Goal: Task Accomplishment & Management: Use online tool/utility

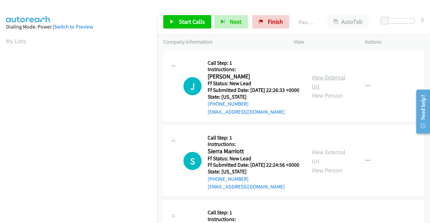
click at [331, 79] on link "View External Url" at bounding box center [328, 81] width 34 height 17
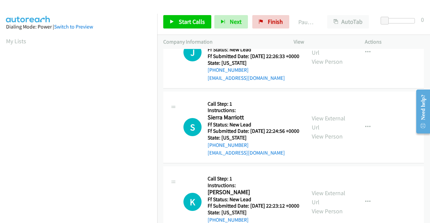
scroll to position [67, 0]
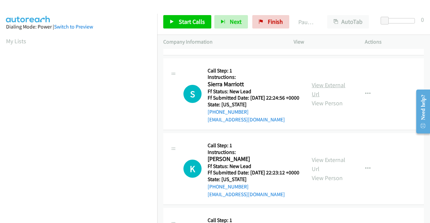
click at [337, 92] on link "View External Url" at bounding box center [328, 89] width 34 height 17
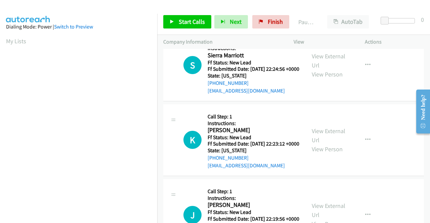
scroll to position [134, 0]
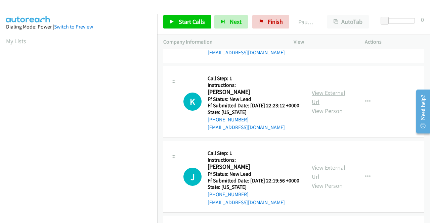
click at [332, 106] on link "View External Url" at bounding box center [328, 97] width 34 height 17
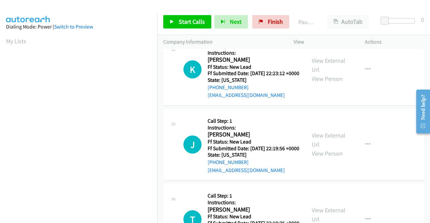
scroll to position [201, 0]
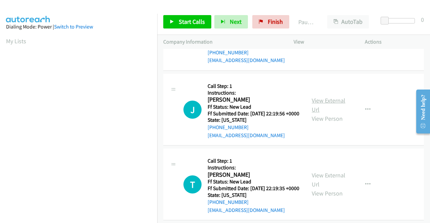
click at [334, 113] on link "View External Url" at bounding box center [328, 105] width 34 height 17
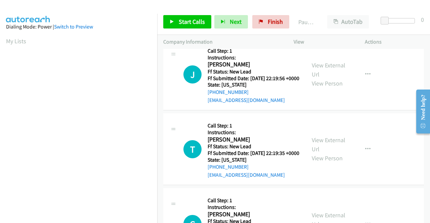
scroll to position [268, 0]
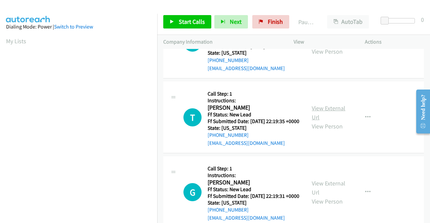
click at [333, 121] on link "View External Url" at bounding box center [328, 112] width 34 height 17
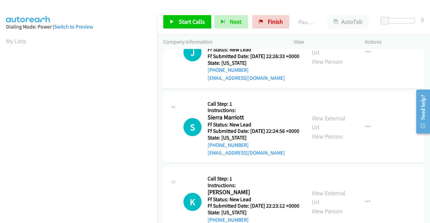
scroll to position [0, 0]
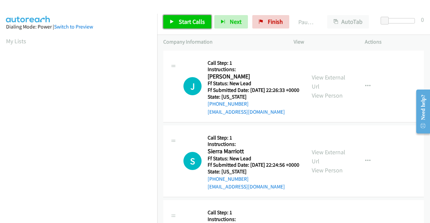
click at [181, 26] on link "Start Calls" at bounding box center [187, 21] width 48 height 13
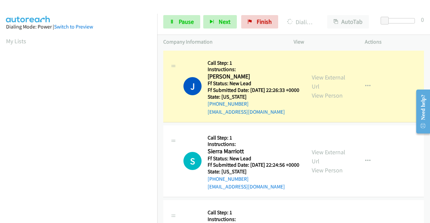
scroll to position [153, 0]
click at [96, 219] on section at bounding box center [78, 63] width 145 height 321
click at [190, 28] on link "Pause" at bounding box center [181, 21] width 37 height 13
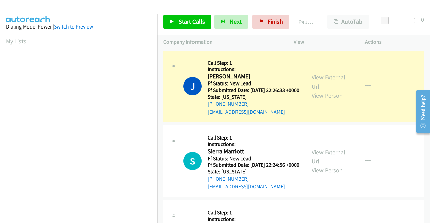
scroll to position [153, 0]
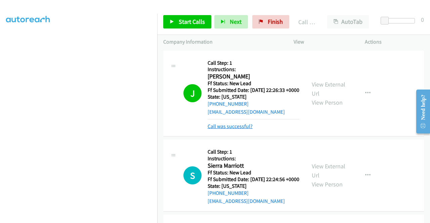
click at [247, 130] on link "Call was successful?" at bounding box center [229, 126] width 45 height 6
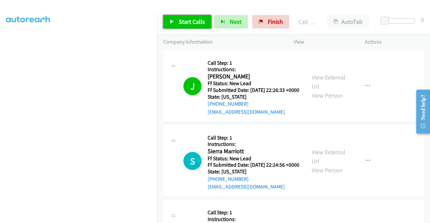
click at [200, 21] on span "Start Calls" at bounding box center [192, 22] width 26 height 8
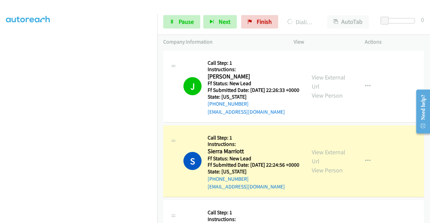
scroll to position [0, 0]
click at [171, 14] on div "Start Calls Pause Next Finish Dialing Sierra Marriott AutoTab AutoTab 0" at bounding box center [293, 22] width 272 height 26
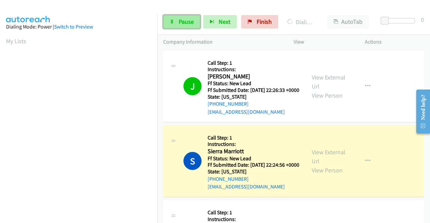
click at [172, 18] on link "Pause" at bounding box center [181, 21] width 37 height 13
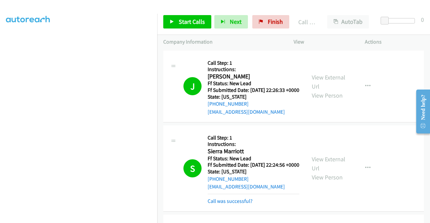
scroll to position [67, 0]
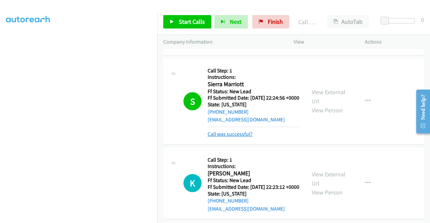
click at [243, 137] on link "Call was successful?" at bounding box center [229, 134] width 45 height 6
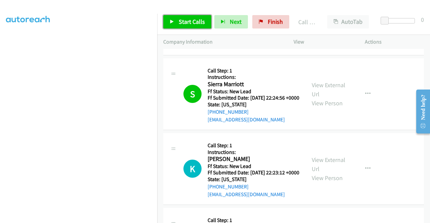
click at [188, 22] on span "Start Calls" at bounding box center [192, 22] width 26 height 8
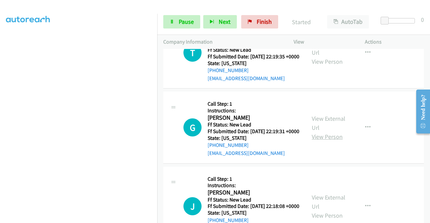
scroll to position [336, 0]
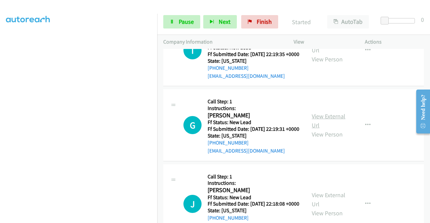
click at [332, 129] on link "View External Url" at bounding box center [328, 120] width 34 height 17
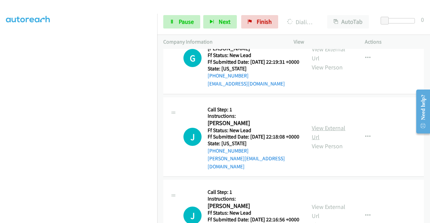
click at [324, 141] on link "View External Url" at bounding box center [328, 132] width 34 height 17
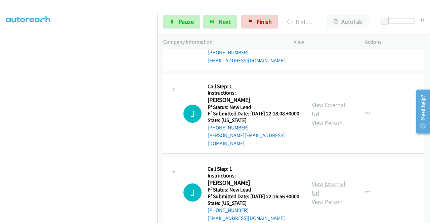
scroll to position [470, 0]
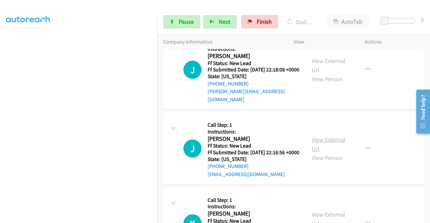
click at [324, 153] on link "View External Url" at bounding box center [328, 144] width 34 height 17
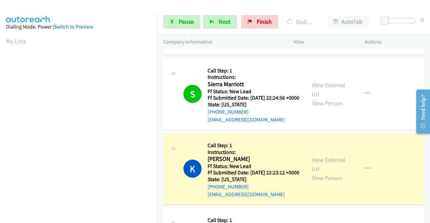
scroll to position [153, 0]
drag, startPoint x: 371, startPoint y: 143, endPoint x: 357, endPoint y: 139, distance: 15.0
click at [371, 132] on td "S Callback Scheduled Call Step: 1 Instructions: Sierra Marriott America/New_Yor…" at bounding box center [293, 94] width 272 height 75
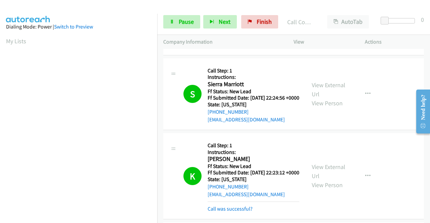
click at [404, 145] on td "K Callback Scheduled Call Step: 1 Instructions: Kristin Stringer America/Denver…" at bounding box center [293, 176] width 272 height 89
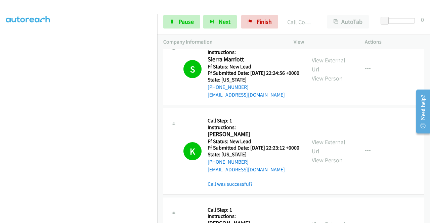
scroll to position [168, 0]
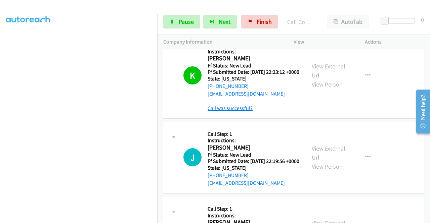
click at [225, 111] on link "Call was successful?" at bounding box center [229, 108] width 45 height 6
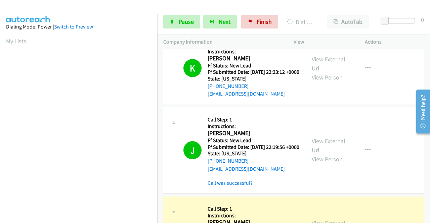
scroll to position [235, 0]
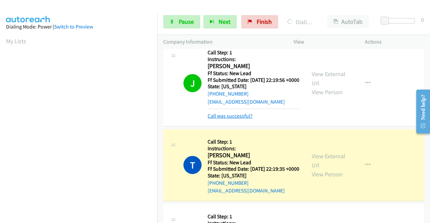
click at [245, 119] on link "Call was successful?" at bounding box center [229, 116] width 45 height 6
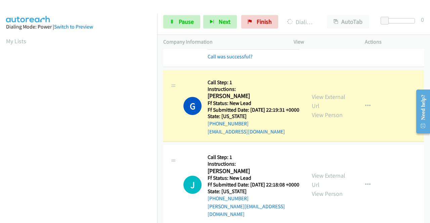
scroll to position [376, 0]
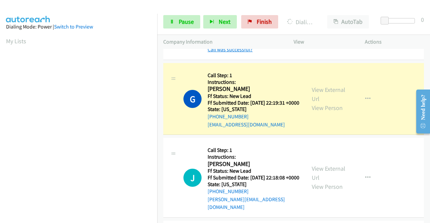
drag, startPoint x: 232, startPoint y: 82, endPoint x: 226, endPoint y: 84, distance: 6.3
click at [232, 53] on link "Call was successful?" at bounding box center [229, 49] width 45 height 6
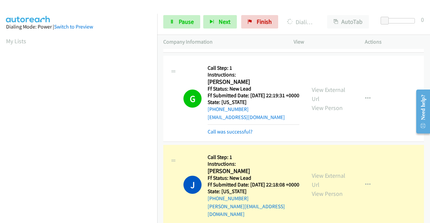
scroll to position [153, 0]
click at [223, 135] on link "Call was successful?" at bounding box center [229, 132] width 45 height 6
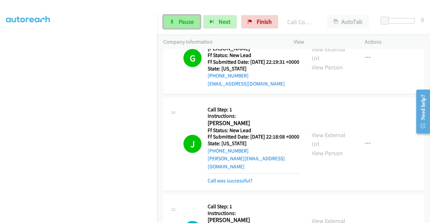
click at [176, 23] on link "Pause" at bounding box center [181, 21] width 37 height 13
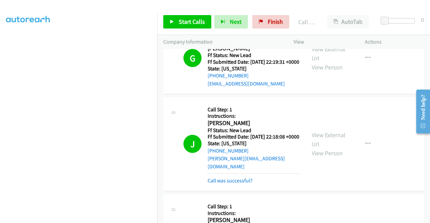
scroll to position [503, 0]
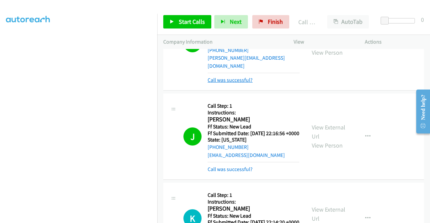
click at [231, 83] on link "Call was successful?" at bounding box center [229, 80] width 45 height 6
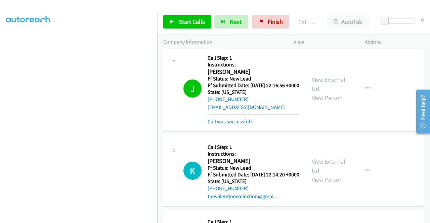
click at [231, 125] on link "Call was successful?" at bounding box center [229, 121] width 45 height 6
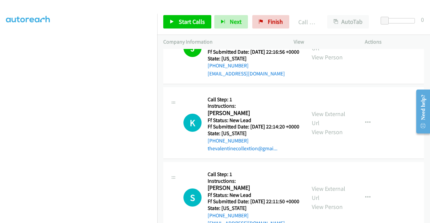
scroll to position [153, 0]
click at [389, 43] on p "Actions" at bounding box center [393, 42] width 59 height 8
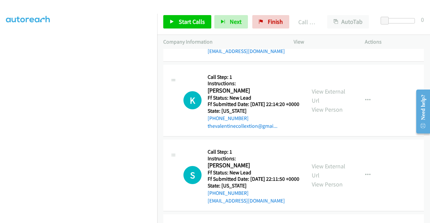
scroll to position [604, 0]
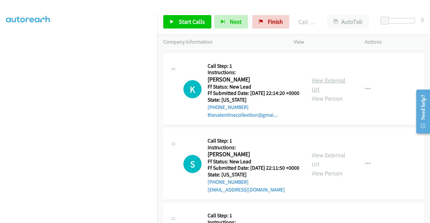
click at [337, 93] on link "View External Url" at bounding box center [328, 85] width 34 height 17
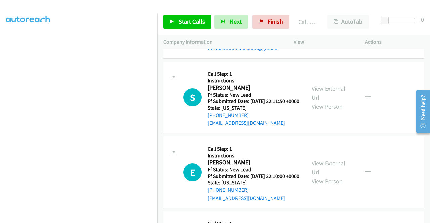
scroll to position [671, 0]
click at [331, 101] on link "View External Url" at bounding box center [328, 92] width 34 height 17
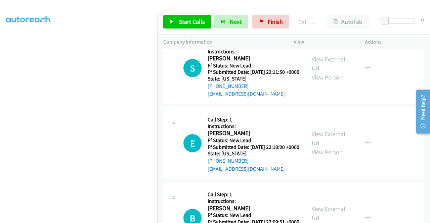
scroll to position [772, 0]
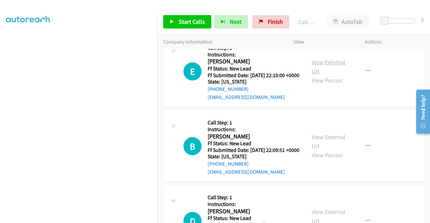
click at [330, 75] on link "View External Url" at bounding box center [328, 66] width 34 height 17
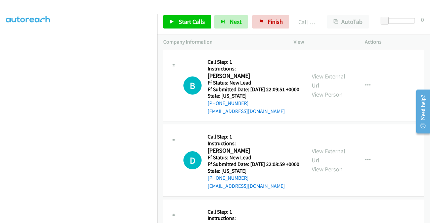
scroll to position [839, 0]
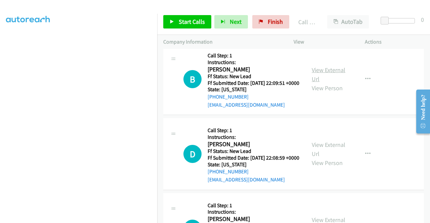
click at [329, 83] on link "View External Url" at bounding box center [328, 74] width 34 height 17
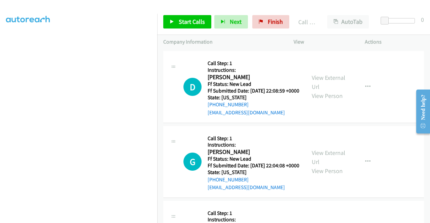
scroll to position [940, 0]
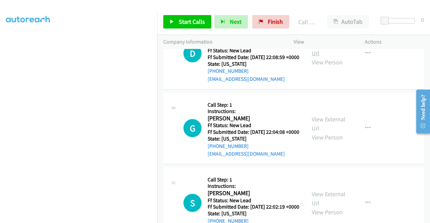
click at [325, 57] on link "View External Url" at bounding box center [328, 48] width 34 height 17
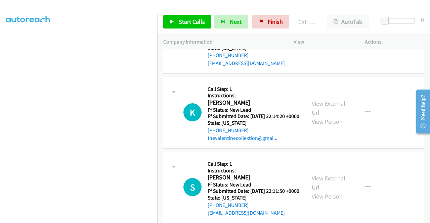
scroll to position [604, 0]
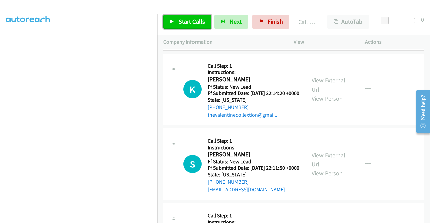
click at [193, 26] on link "Start Calls" at bounding box center [187, 21] width 48 height 13
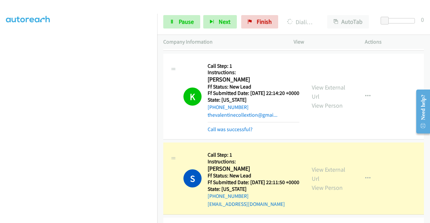
scroll to position [0, 0]
drag, startPoint x: 223, startPoint y: 180, endPoint x: 167, endPoint y: 127, distance: 77.1
click at [223, 133] on link "Call was successful?" at bounding box center [229, 129] width 45 height 6
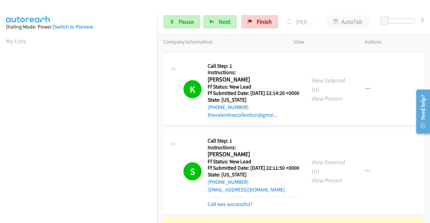
scroll to position [153, 0]
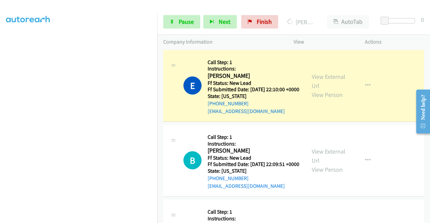
click at [229, 40] on link "Call was successful?" at bounding box center [229, 36] width 45 height 6
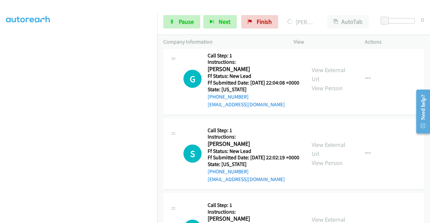
scroll to position [999, 0]
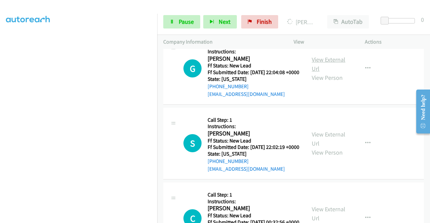
click at [340, 72] on link "View External Url" at bounding box center [328, 64] width 34 height 17
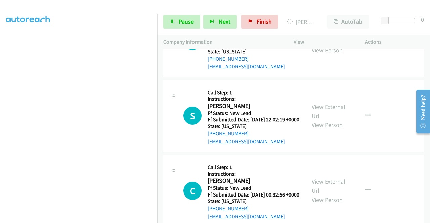
scroll to position [1033, 0]
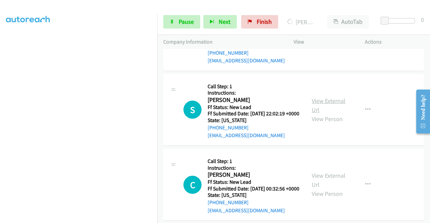
click at [326, 114] on link "View External Url" at bounding box center [328, 105] width 34 height 17
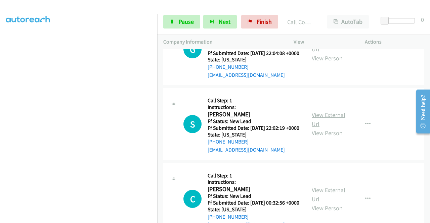
scroll to position [1047, 0]
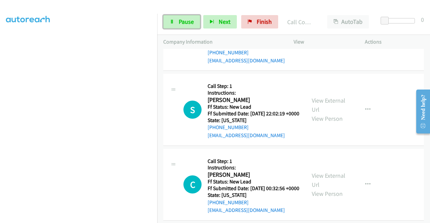
click at [169, 21] on icon at bounding box center [171, 22] width 5 height 5
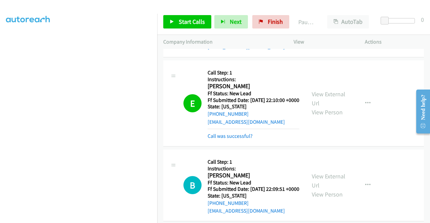
scroll to position [745, 0]
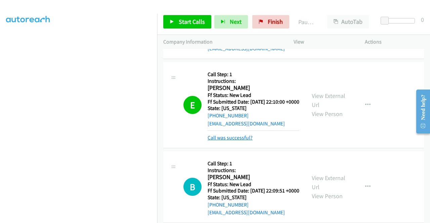
click at [244, 141] on link "Call was successful?" at bounding box center [229, 138] width 45 height 6
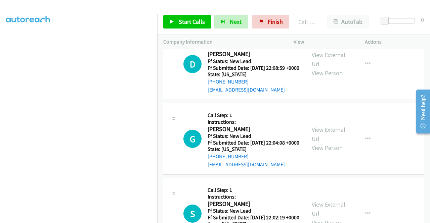
scroll to position [947, 0]
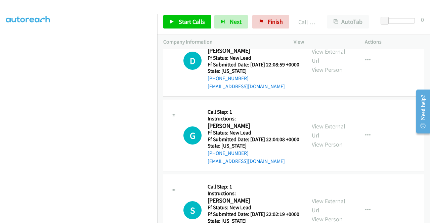
click at [237, 15] on mb0 "Call was successful?" at bounding box center [253, 9] width 92 height 11
drag, startPoint x: 231, startPoint y: 87, endPoint x: 228, endPoint y: 82, distance: 5.4
click at [228, 14] on link "Call was successful?" at bounding box center [229, 11] width 45 height 6
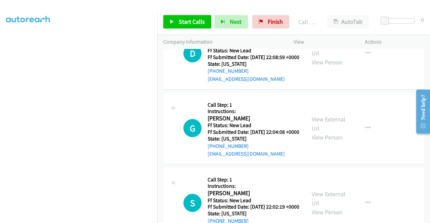
scroll to position [973, 0]
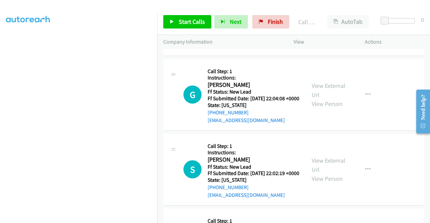
click at [381, 132] on td "G Callback Scheduled Call Step: 1 Instructions: Guler Diker America/Los_Angeles…" at bounding box center [293, 94] width 272 height 75
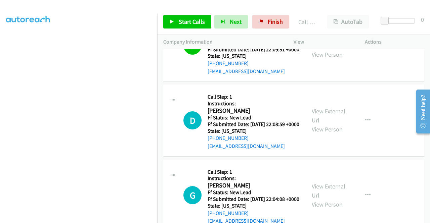
scroll to position [940, 0]
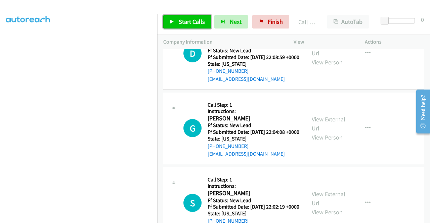
click at [194, 20] on span "Start Calls" at bounding box center [192, 22] width 26 height 8
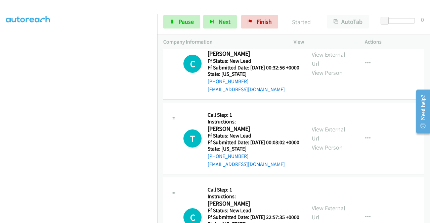
scroll to position [1175, 0]
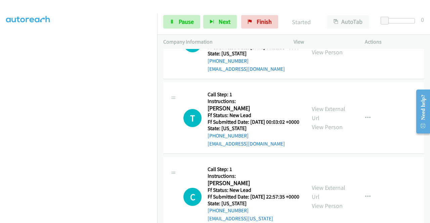
click at [320, 47] on link "View External Url" at bounding box center [328, 38] width 34 height 17
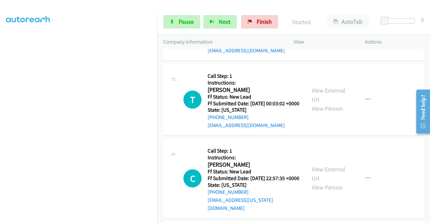
scroll to position [1208, 0]
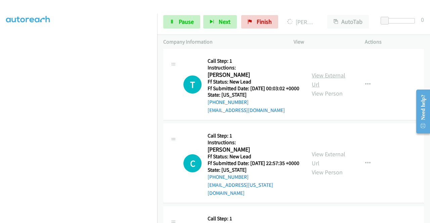
click at [325, 88] on link "View External Url" at bounding box center [328, 79] width 34 height 17
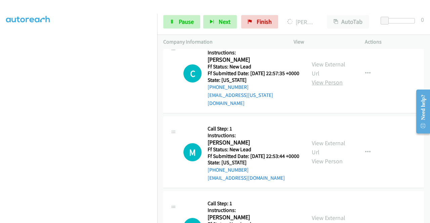
scroll to position [1309, 0]
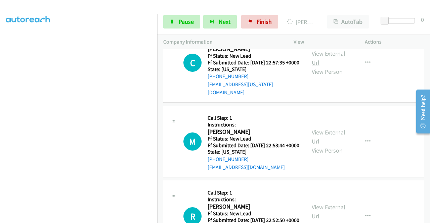
click at [321, 66] on link "View External Url" at bounding box center [328, 58] width 34 height 17
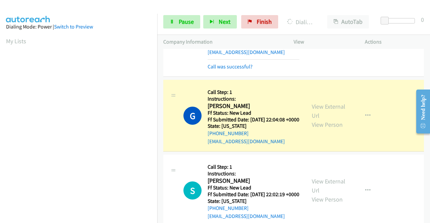
scroll to position [973, 0]
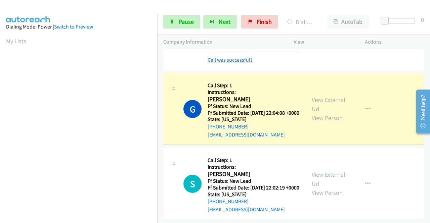
click at [240, 63] on link "Call was successful?" at bounding box center [229, 60] width 45 height 6
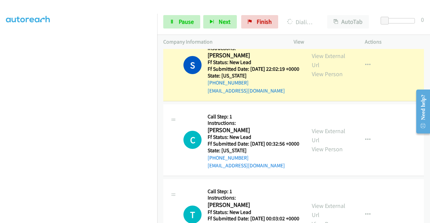
scroll to position [1107, 0]
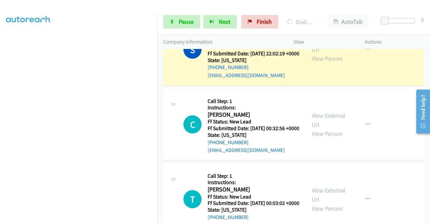
click at [228, 4] on link "Call was successful?" at bounding box center [229, 0] width 45 height 6
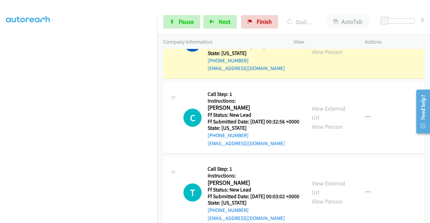
scroll to position [0, 0]
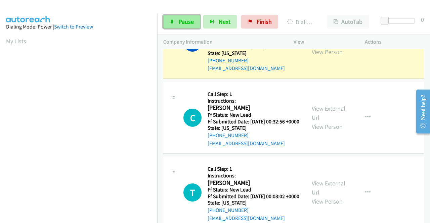
click at [178, 24] on link "Pause" at bounding box center [181, 21] width 37 height 13
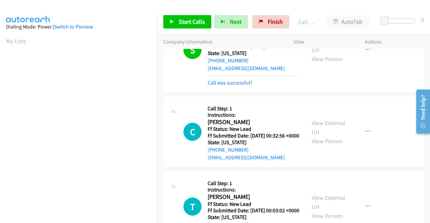
scroll to position [153, 0]
click at [223, 86] on link "Call was successful?" at bounding box center [229, 83] width 45 height 6
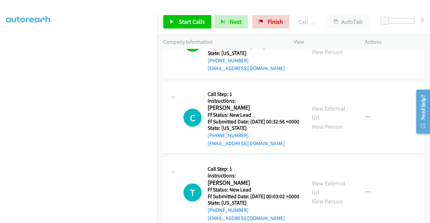
click at [408, 40] on p "Actions" at bounding box center [393, 42] width 59 height 8
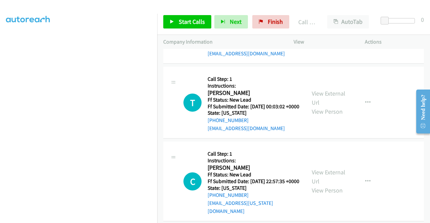
scroll to position [1234, 0]
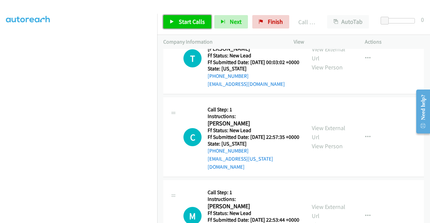
click at [192, 23] on span "Start Calls" at bounding box center [192, 22] width 26 height 8
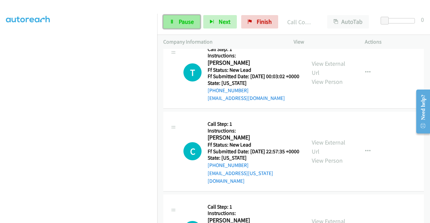
click at [189, 16] on link "Pause" at bounding box center [181, 21] width 37 height 13
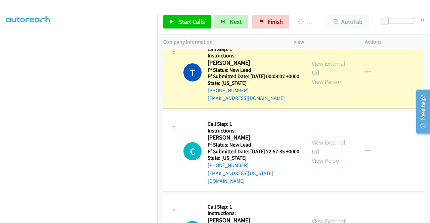
click at [161, 110] on td "T Callback Scheduled Call Step: 1 Instructions: Tayler Schreiber America/Los_An…" at bounding box center [293, 72] width 272 height 75
click at [250, 27] on link "Call was successful?" at bounding box center [229, 23] width 45 height 6
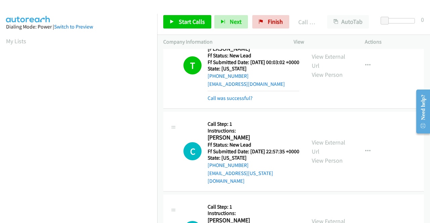
scroll to position [153, 0]
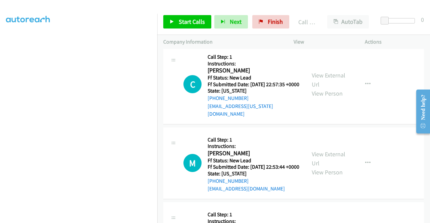
click at [238, 34] on link "Call was successful?" at bounding box center [229, 31] width 45 height 6
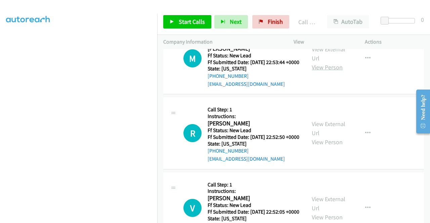
scroll to position [1402, 0]
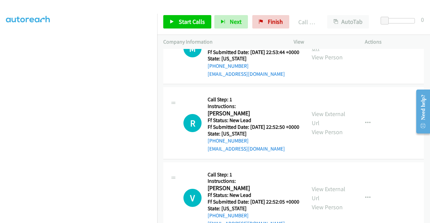
click at [329, 52] on link "View External Url" at bounding box center [328, 43] width 34 height 17
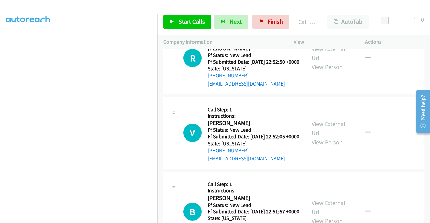
scroll to position [1469, 0]
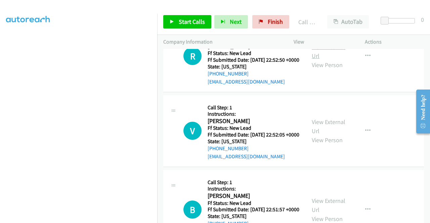
click at [332, 60] on link "View External Url" at bounding box center [328, 51] width 34 height 17
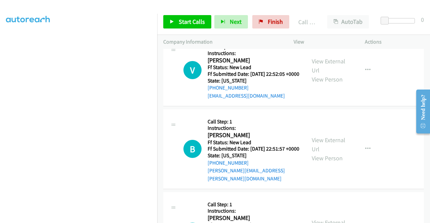
scroll to position [1536, 0]
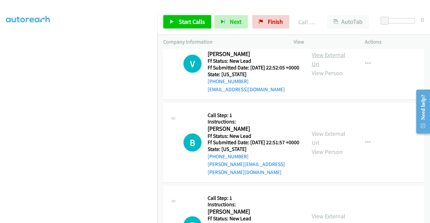
click at [336, 68] on link "View External Url" at bounding box center [328, 59] width 34 height 17
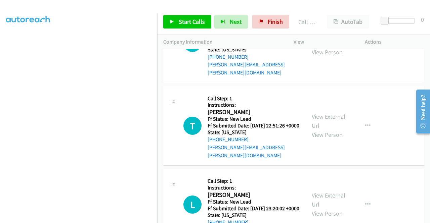
scroll to position [1637, 0]
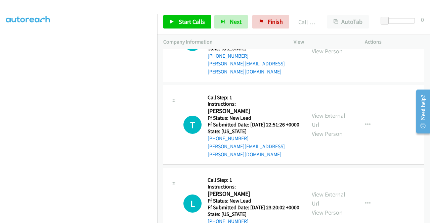
click at [330, 46] on link "View External Url" at bounding box center [328, 37] width 34 height 17
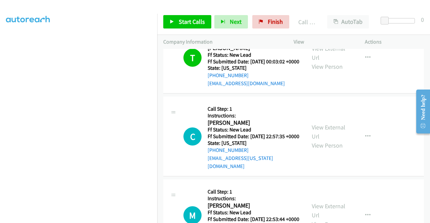
scroll to position [1234, 0]
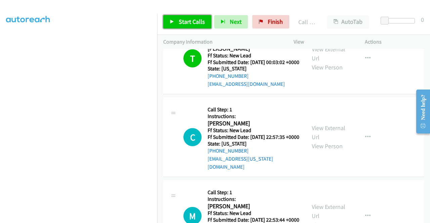
drag, startPoint x: 176, startPoint y: 21, endPoint x: 146, endPoint y: 25, distance: 30.2
click at [176, 21] on link "Start Calls" at bounding box center [187, 21] width 48 height 13
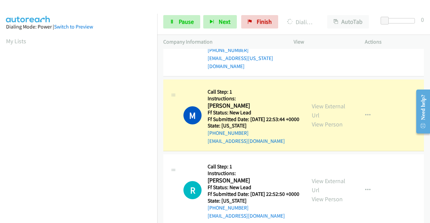
scroll to position [153, 0]
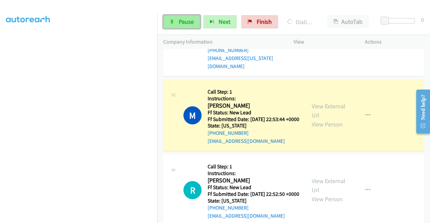
click at [185, 26] on link "Pause" at bounding box center [181, 21] width 37 height 13
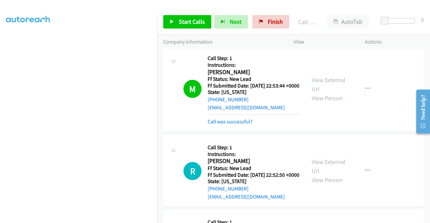
scroll to position [1436, 0]
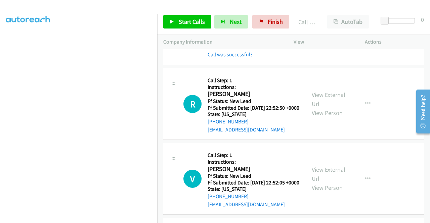
click at [226, 58] on link "Call was successful?" at bounding box center [229, 54] width 45 height 6
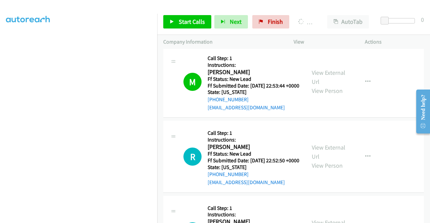
scroll to position [153, 0]
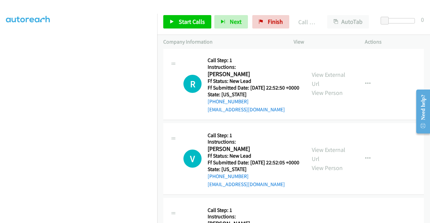
scroll to position [1530, 0]
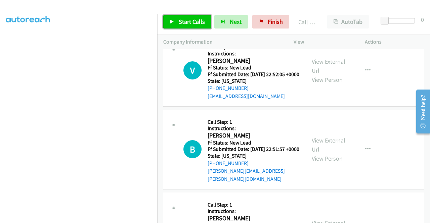
click at [200, 18] on span "Start Calls" at bounding box center [192, 22] width 26 height 8
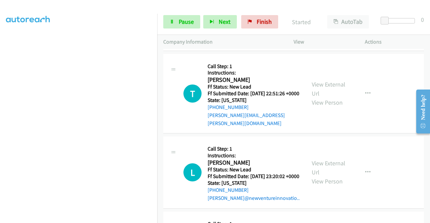
scroll to position [1731, 0]
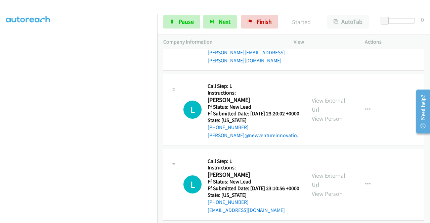
click at [330, 35] on link "View External Url" at bounding box center [328, 26] width 34 height 17
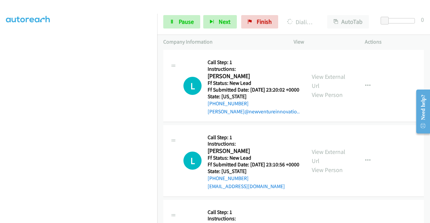
scroll to position [1765, 0]
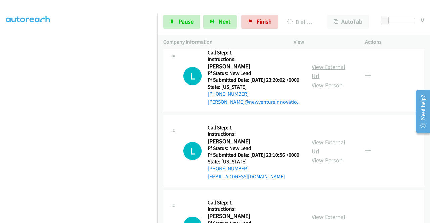
click at [327, 80] on link "View External Url" at bounding box center [328, 71] width 34 height 17
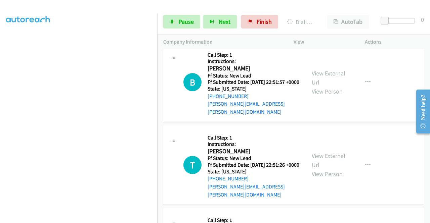
scroll to position [153, 0]
click at [183, 23] on span "Pause" at bounding box center [186, 22] width 15 height 8
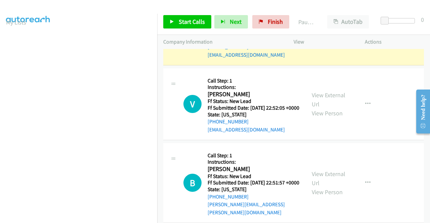
scroll to position [0, 0]
drag, startPoint x: 401, startPoint y: 8, endPoint x: 382, endPoint y: 7, distance: 18.8
click at [401, 8] on div at bounding box center [212, 13] width 424 height 26
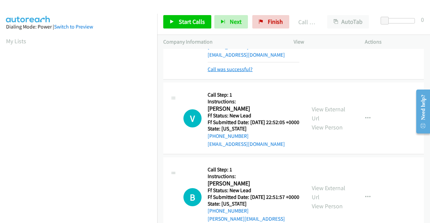
click at [238, 72] on link "Call was successful?" at bounding box center [229, 69] width 45 height 6
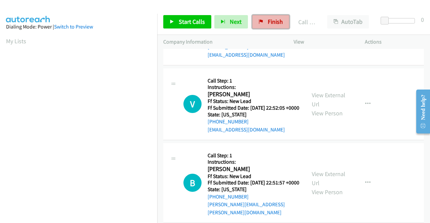
click at [273, 19] on span "Finish" at bounding box center [274, 22] width 15 height 8
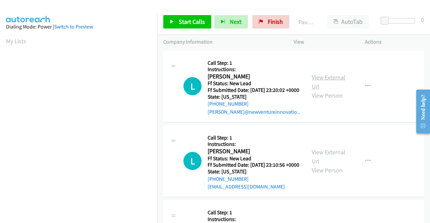
click at [338, 78] on link "View External Url" at bounding box center [328, 81] width 34 height 17
click at [321, 159] on link "View External Url" at bounding box center [328, 156] width 34 height 17
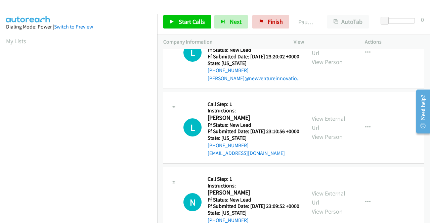
scroll to position [67, 0]
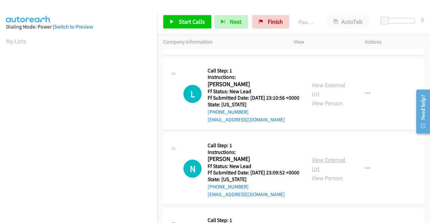
click at [331, 173] on link "View External Url" at bounding box center [328, 164] width 34 height 17
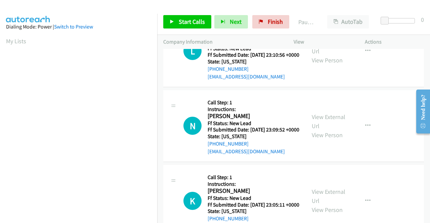
scroll to position [134, 0]
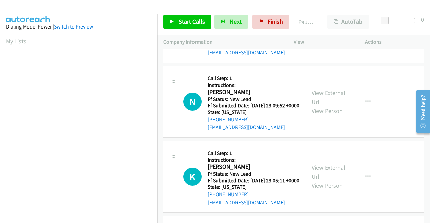
click at [338, 181] on link "View External Url" at bounding box center [328, 172] width 34 height 17
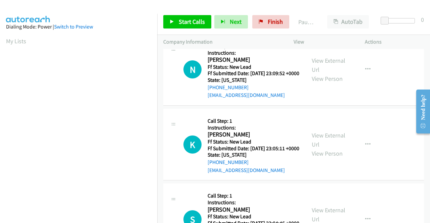
scroll to position [235, 0]
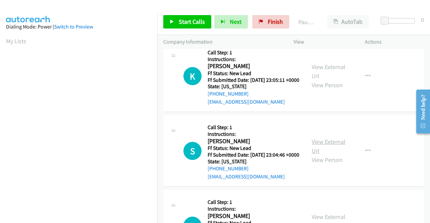
click at [323, 155] on link "View External Url" at bounding box center [328, 146] width 34 height 17
click at [169, 27] on link "Start Calls" at bounding box center [187, 21] width 48 height 13
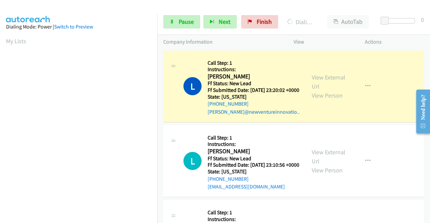
scroll to position [153, 0]
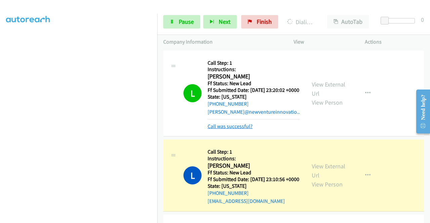
click at [240, 130] on link "Call was successful?" at bounding box center [229, 126] width 45 height 6
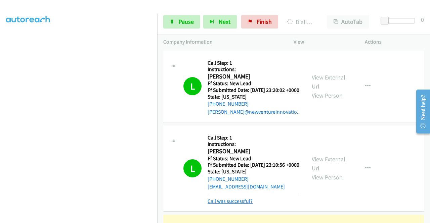
scroll to position [0, 0]
click at [227, 204] on link "Call was successful?" at bounding box center [229, 201] width 45 height 6
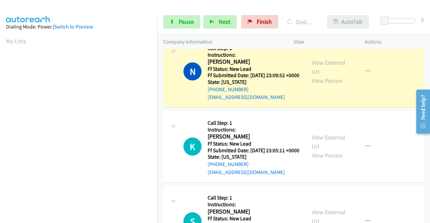
scroll to position [168, 0]
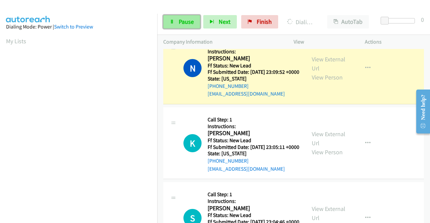
click at [183, 20] on span "Pause" at bounding box center [186, 22] width 15 height 8
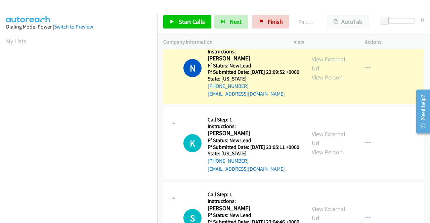
scroll to position [153, 0]
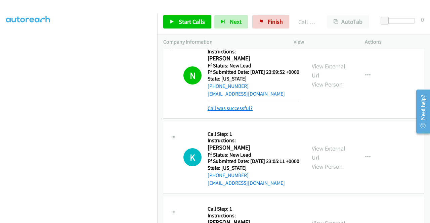
click at [249, 111] on link "Call was successful?" at bounding box center [229, 108] width 45 height 6
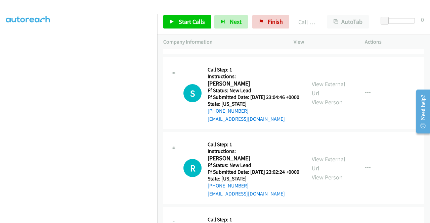
scroll to position [302, 0]
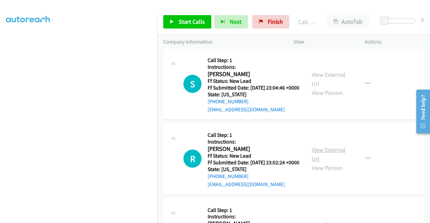
click at [328, 163] on link "View External Url" at bounding box center [328, 154] width 34 height 17
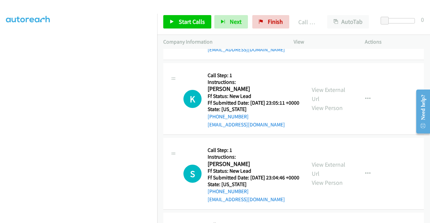
scroll to position [201, 0]
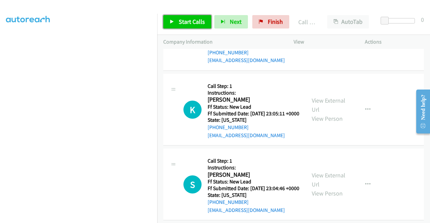
click at [184, 26] on link "Start Calls" at bounding box center [187, 21] width 48 height 13
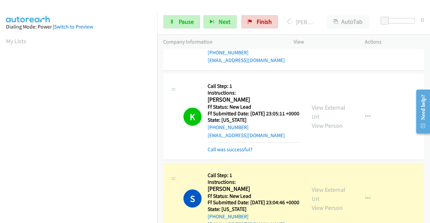
scroll to position [153, 0]
click at [217, 153] on link "Call was successful?" at bounding box center [229, 149] width 45 height 6
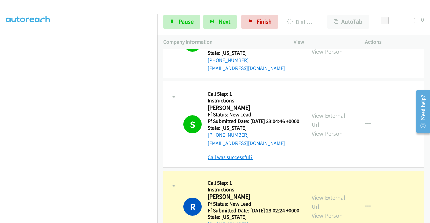
click at [246, 160] on link "Call was successful?" at bounding box center [229, 157] width 45 height 6
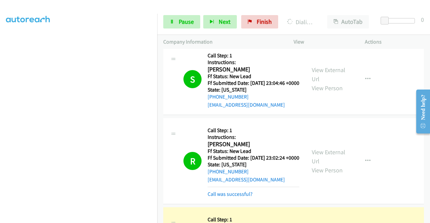
scroll to position [369, 0]
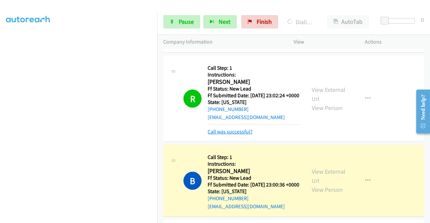
drag, startPoint x: 245, startPoint y: 173, endPoint x: 248, endPoint y: 168, distance: 5.7
click at [245, 135] on link "Call was successful?" at bounding box center [229, 132] width 45 height 6
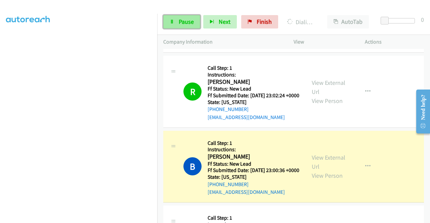
click at [186, 21] on span "Pause" at bounding box center [186, 22] width 15 height 8
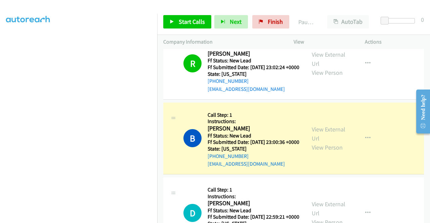
scroll to position [470, 0]
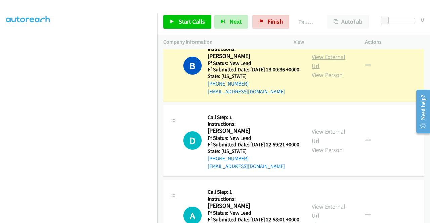
click at [330, 70] on link "View External Url" at bounding box center [328, 61] width 34 height 17
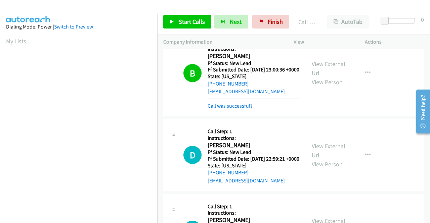
click at [241, 109] on link "Call was successful?" at bounding box center [229, 106] width 45 height 6
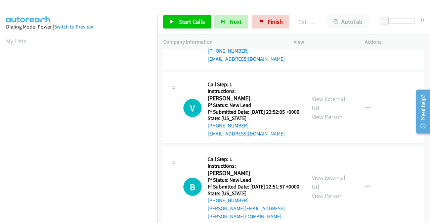
scroll to position [671, 0]
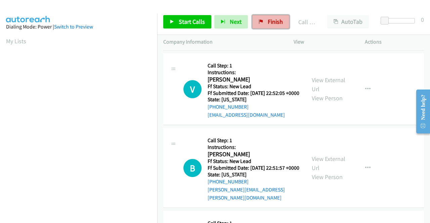
click at [270, 24] on span "Finish" at bounding box center [274, 22] width 15 height 8
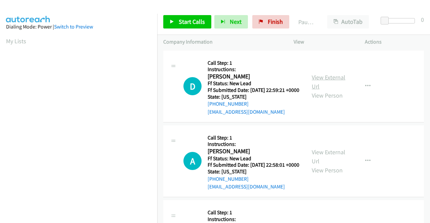
click at [328, 79] on link "View External Url" at bounding box center [328, 81] width 34 height 17
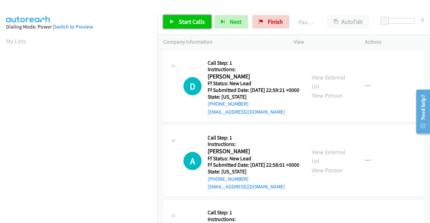
click at [200, 23] on span "Start Calls" at bounding box center [192, 22] width 26 height 8
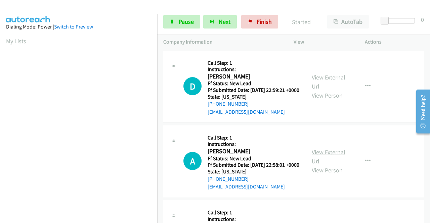
click at [325, 159] on link "View External Url" at bounding box center [328, 156] width 34 height 17
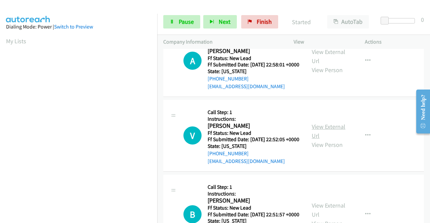
scroll to position [101, 0]
click at [328, 139] on link "View External Url" at bounding box center [328, 130] width 34 height 17
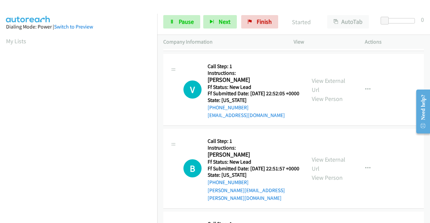
scroll to position [168, 0]
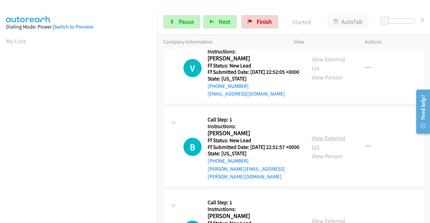
click at [332, 151] on link "View External Url" at bounding box center [328, 142] width 34 height 17
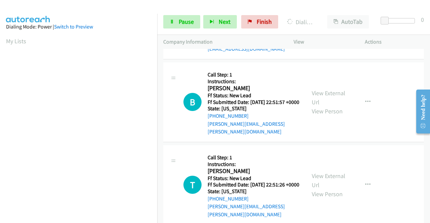
scroll to position [235, 0]
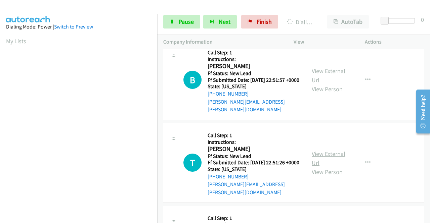
click at [330, 167] on link "View External Url" at bounding box center [328, 158] width 34 height 17
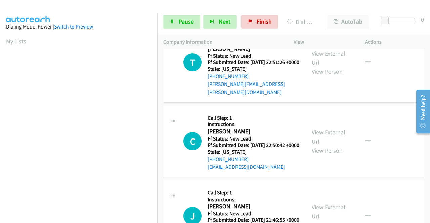
scroll to position [336, 0]
click at [326, 145] on link "View External Url" at bounding box center [328, 136] width 34 height 17
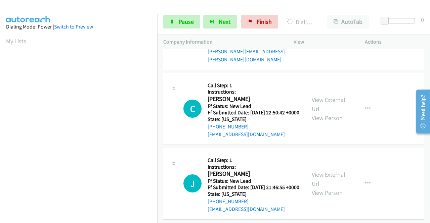
scroll to position [403, 0]
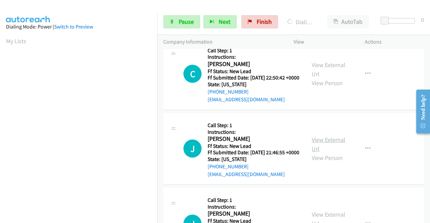
click at [328, 153] on link "View External Url" at bounding box center [328, 144] width 34 height 17
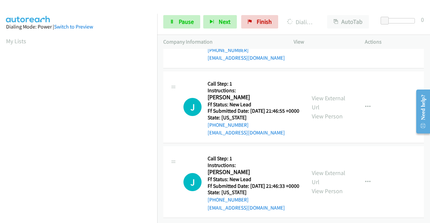
scroll to position [470, 0]
click at [329, 183] on link "View External Url" at bounding box center [328, 177] width 34 height 17
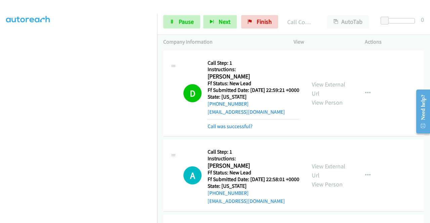
scroll to position [19, 0]
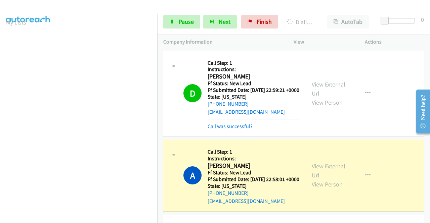
click at [219, 5] on div at bounding box center [212, 13] width 424 height 26
click at [169, 6] on div at bounding box center [212, 13] width 424 height 26
click at [177, 6] on div at bounding box center [212, 13] width 424 height 26
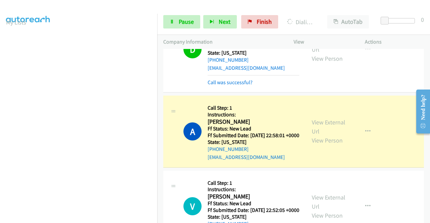
scroll to position [34, 0]
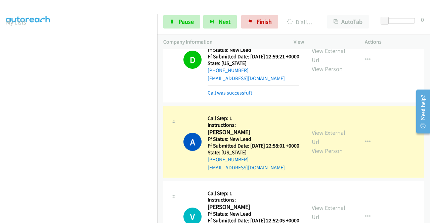
click at [247, 96] on link "Call was successful?" at bounding box center [229, 93] width 45 height 6
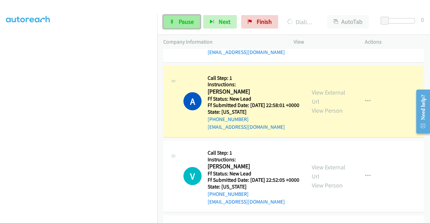
click at [171, 22] on icon at bounding box center [171, 22] width 5 height 5
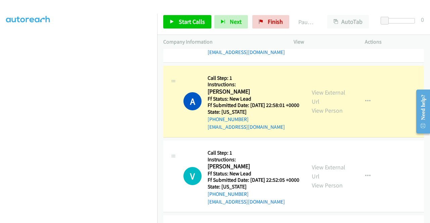
scroll to position [153, 0]
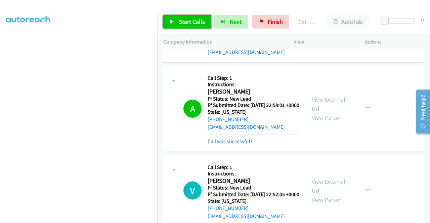
click at [185, 22] on span "Start Calls" at bounding box center [192, 22] width 26 height 8
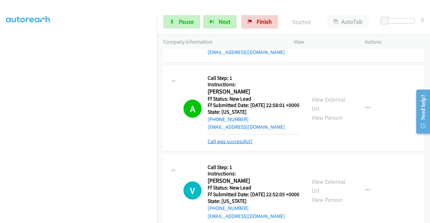
click at [234, 145] on link "Call was successful?" at bounding box center [229, 141] width 45 height 6
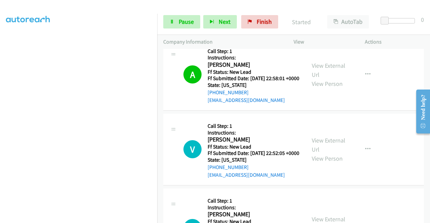
scroll to position [127, 0]
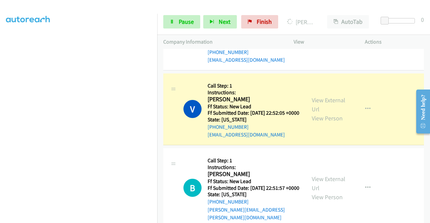
click at [134, 218] on section at bounding box center [78, 63] width 145 height 321
drag, startPoint x: 188, startPoint y: 23, endPoint x: 215, endPoint y: 10, distance: 30.2
click at [188, 23] on span "Pause" at bounding box center [186, 22] width 15 height 8
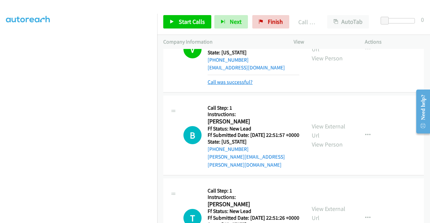
click at [243, 85] on link "Call was successful?" at bounding box center [229, 82] width 45 height 6
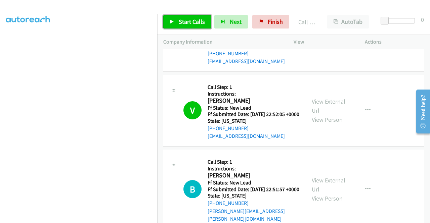
click at [194, 20] on span "Start Calls" at bounding box center [192, 22] width 26 height 8
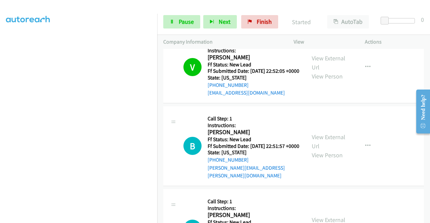
scroll to position [193, 0]
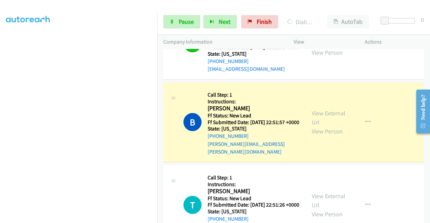
click at [419, 29] on div "Start Calls Pause Next Finish Dialing Ben Milliken AutoTab AutoTab 0" at bounding box center [293, 22] width 272 height 26
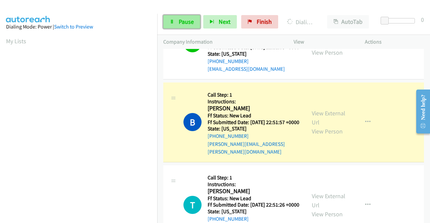
click at [183, 21] on span "Pause" at bounding box center [186, 22] width 15 height 8
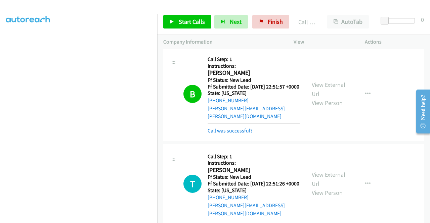
scroll to position [327, 0]
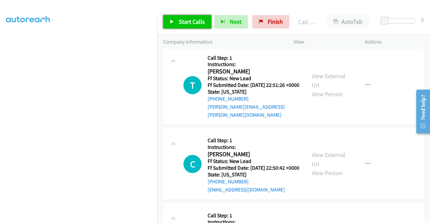
click at [195, 22] on span "Start Calls" at bounding box center [192, 22] width 26 height 8
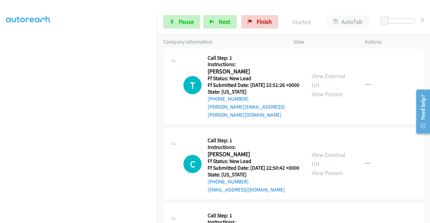
click at [237, 36] on div "Call was successful?" at bounding box center [253, 32] width 92 height 8
click at [235, 35] on link "Call was successful?" at bounding box center [229, 32] width 45 height 6
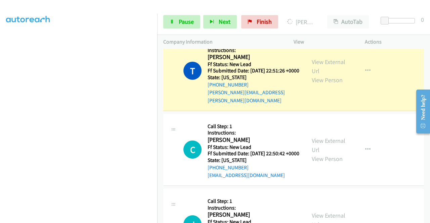
click at [417, 33] on div "Start Calls Pause Next Finish Dialing Tami Vogel AutoTab AutoTab 0" at bounding box center [293, 22] width 272 height 26
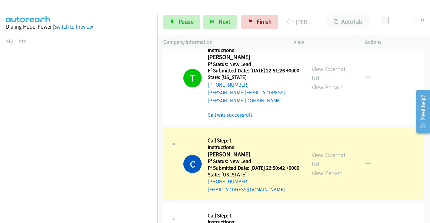
click at [242, 118] on link "Call was successful?" at bounding box center [229, 115] width 45 height 6
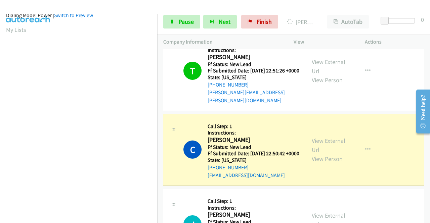
scroll to position [0, 0]
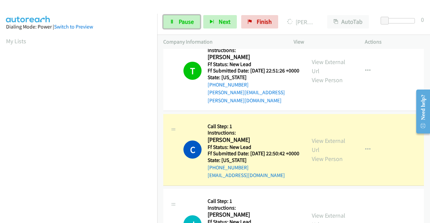
drag, startPoint x: 183, startPoint y: 16, endPoint x: 195, endPoint y: 15, distance: 12.5
click at [183, 16] on link "Pause" at bounding box center [181, 21] width 37 height 13
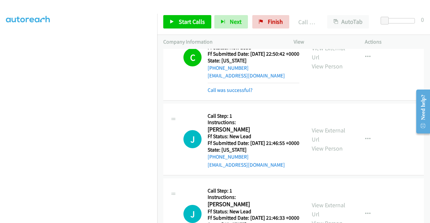
scroll to position [428, 0]
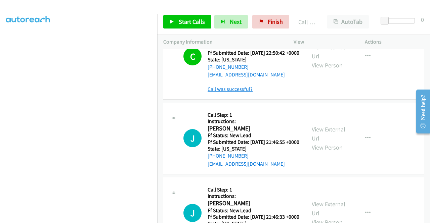
click at [244, 92] on link "Call was successful?" at bounding box center [229, 89] width 45 height 6
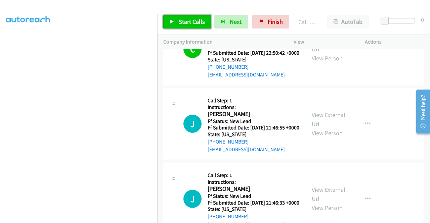
click at [179, 21] on span "Start Calls" at bounding box center [192, 22] width 26 height 8
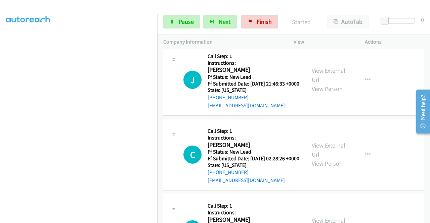
scroll to position [562, 0]
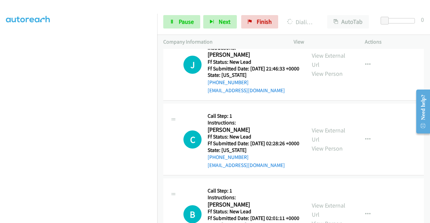
click at [418, 40] on p "Actions" at bounding box center [393, 42] width 59 height 8
click at [339, 143] on link "View External Url" at bounding box center [328, 135] width 34 height 17
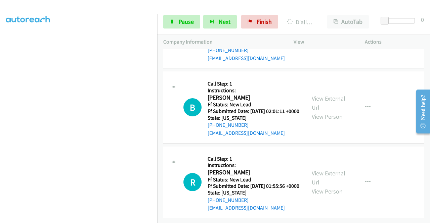
scroll to position [696, 0]
click at [340, 111] on link "View External Url" at bounding box center [328, 103] width 34 height 17
click at [329, 186] on link "View External Url" at bounding box center [328, 177] width 34 height 17
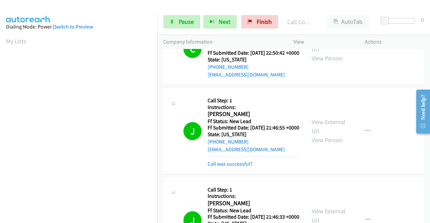
scroll to position [153, 0]
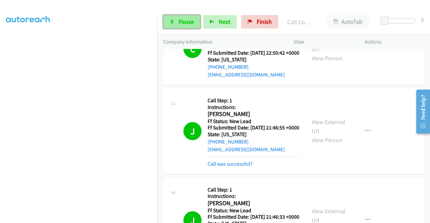
click at [195, 19] on link "Pause" at bounding box center [181, 21] width 37 height 13
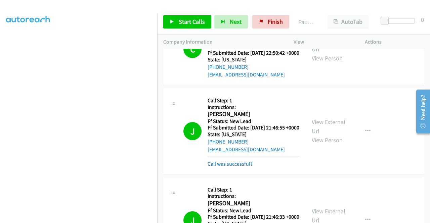
click at [243, 167] on link "Call was successful?" at bounding box center [229, 164] width 45 height 6
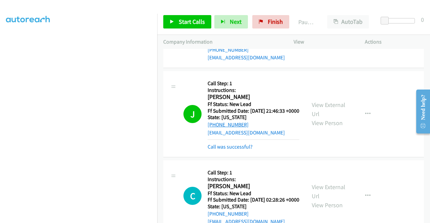
scroll to position [528, 0]
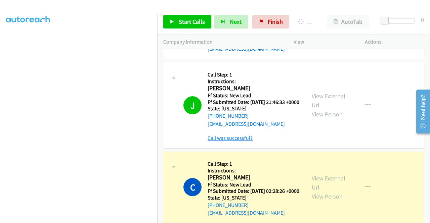
click at [241, 141] on link "Call was successful?" at bounding box center [229, 138] width 45 height 6
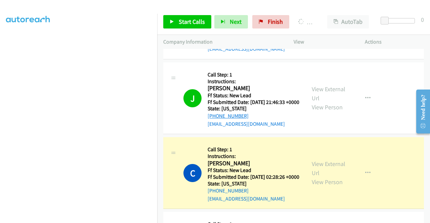
drag, startPoint x: 246, startPoint y: 150, endPoint x: 214, endPoint y: 152, distance: 32.6
click at [214, 120] on div "+1 773-403-5012" at bounding box center [253, 116] width 92 height 8
copy link "773-403-5012"
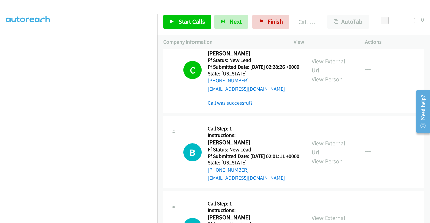
scroll to position [662, 0]
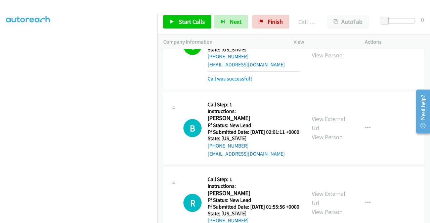
click at [239, 82] on link "Call was successful?" at bounding box center [229, 79] width 45 height 6
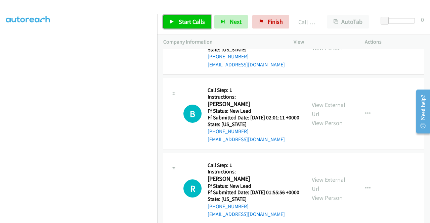
click at [191, 20] on span "Start Calls" at bounding box center [192, 22] width 26 height 8
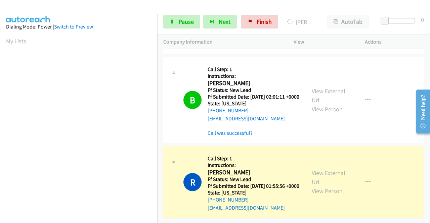
scroll to position [153, 0]
click at [245, 135] on link "Call was successful?" at bounding box center [229, 133] width 45 height 6
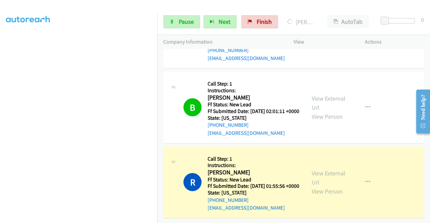
scroll to position [0, 0]
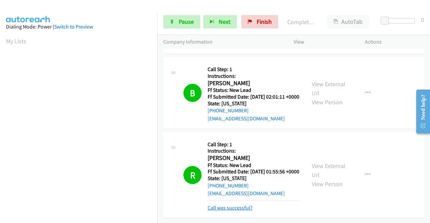
click at [229, 205] on link "Call was successful?" at bounding box center [229, 208] width 45 height 6
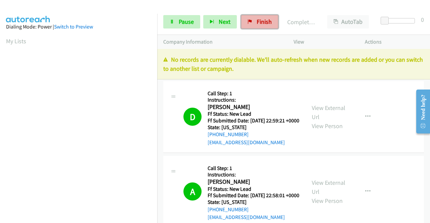
click at [268, 19] on span "Finish" at bounding box center [263, 22] width 15 height 8
click at [253, 24] on link "Finish" at bounding box center [259, 21] width 37 height 13
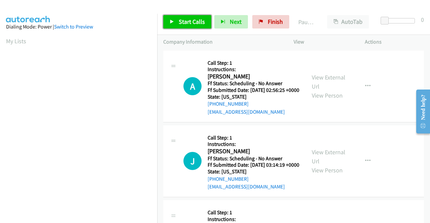
drag, startPoint x: 197, startPoint y: 24, endPoint x: 206, endPoint y: 24, distance: 9.7
click at [197, 24] on span "Start Calls" at bounding box center [192, 22] width 26 height 8
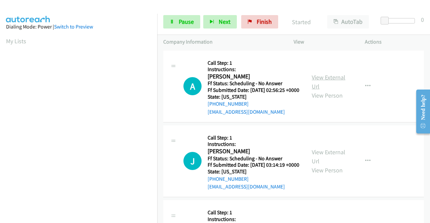
click at [335, 80] on link "View External Url" at bounding box center [328, 81] width 34 height 17
click at [328, 161] on link "View External Url" at bounding box center [328, 156] width 34 height 17
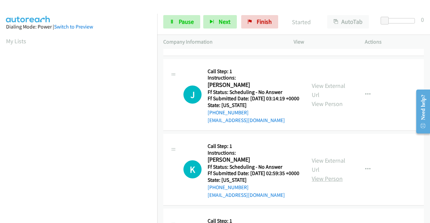
scroll to position [67, 0]
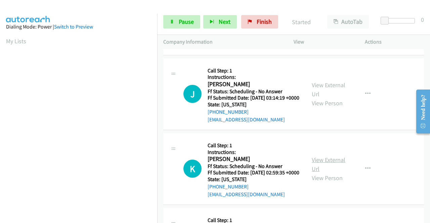
click at [329, 173] on link "View External Url" at bounding box center [328, 164] width 34 height 17
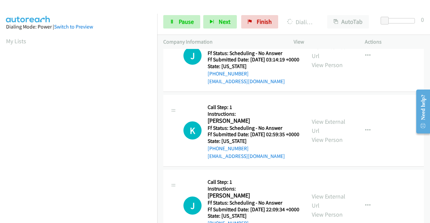
scroll to position [134, 0]
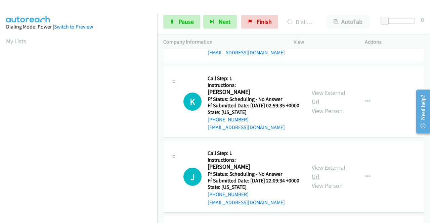
click at [333, 181] on link "View External Url" at bounding box center [328, 172] width 34 height 17
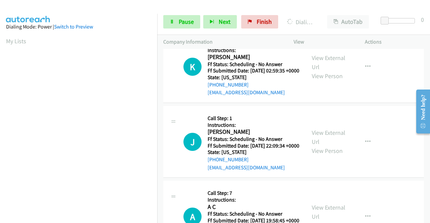
scroll to position [201, 0]
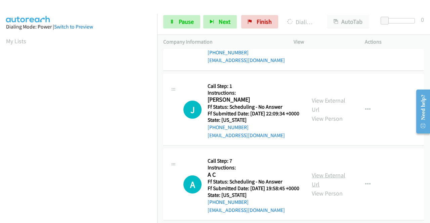
click at [334, 188] on link "View External Url" at bounding box center [328, 179] width 34 height 17
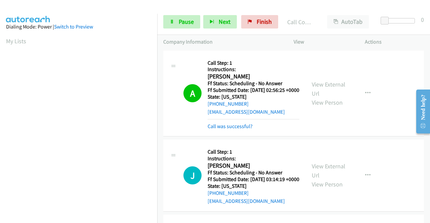
scroll to position [153, 0]
click at [248, 130] on link "Call was successful?" at bounding box center [229, 126] width 45 height 6
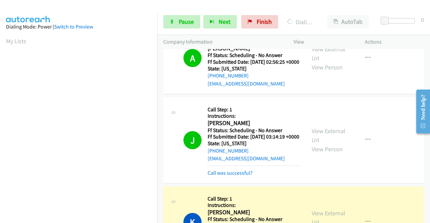
scroll to position [67, 0]
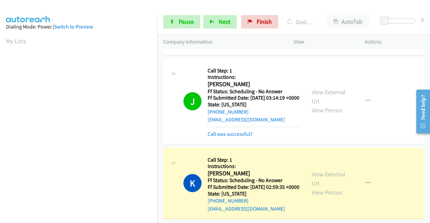
click at [248, 138] on div "Call was successful?" at bounding box center [253, 134] width 92 height 8
click at [250, 137] on link "Call was successful?" at bounding box center [229, 134] width 45 height 6
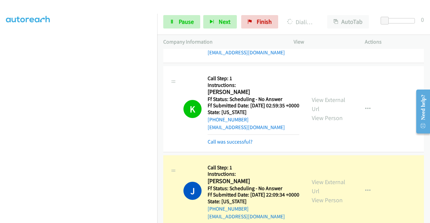
scroll to position [0, 0]
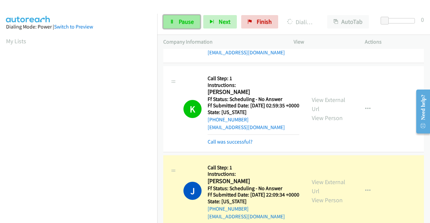
click at [187, 25] on span "Pause" at bounding box center [186, 22] width 15 height 8
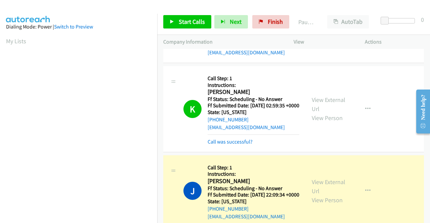
scroll to position [153, 0]
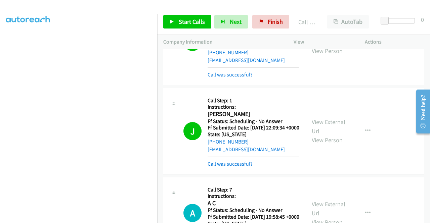
click at [233, 78] on link "Call was successful?" at bounding box center [229, 74] width 45 height 6
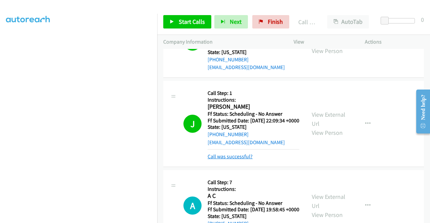
click at [241, 160] on link "Call was successful?" at bounding box center [229, 156] width 45 height 6
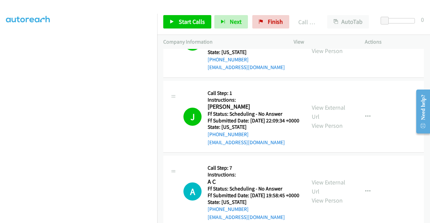
scroll to position [228, 0]
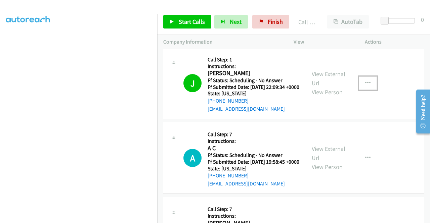
click at [366, 86] on icon "button" at bounding box center [367, 83] width 5 height 5
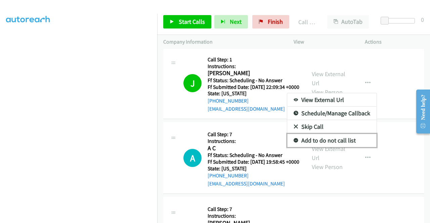
click at [293, 143] on icon at bounding box center [295, 141] width 5 height 5
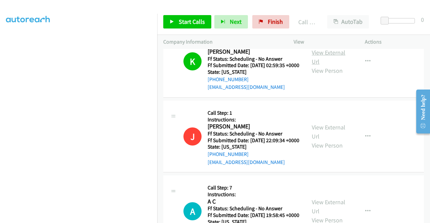
scroll to position [161, 0]
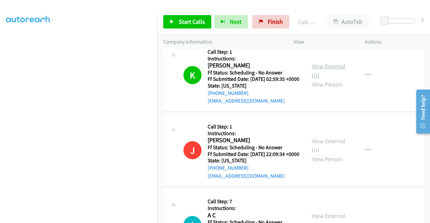
click at [335, 79] on link "View External Url" at bounding box center [328, 70] width 34 height 17
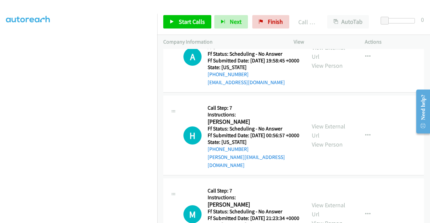
scroll to position [362, 0]
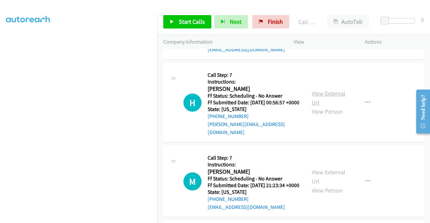
click at [338, 106] on link "View External Url" at bounding box center [328, 98] width 34 height 17
click at [190, 20] on span "Start Calls" at bounding box center [192, 22] width 26 height 8
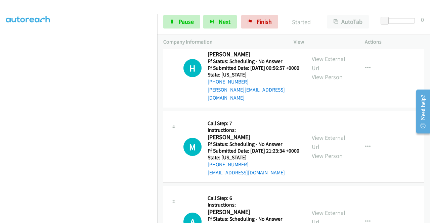
scroll to position [429, 0]
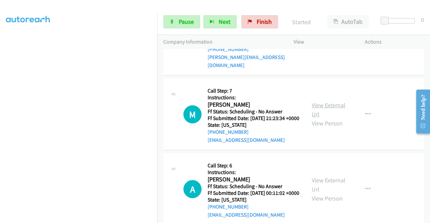
click at [330, 118] on link "View External Url" at bounding box center [328, 109] width 34 height 17
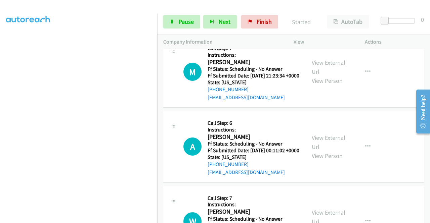
scroll to position [530, 0]
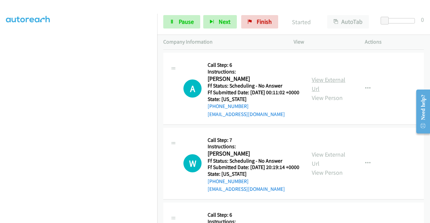
click at [327, 93] on link "View External Url" at bounding box center [328, 84] width 34 height 17
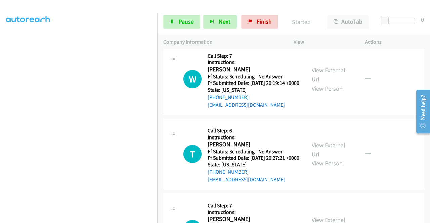
scroll to position [631, 0]
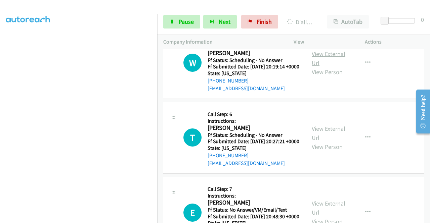
click at [327, 67] on link "View External Url" at bounding box center [328, 58] width 34 height 17
drag, startPoint x: 186, startPoint y: 23, endPoint x: 173, endPoint y: 49, distance: 29.3
click at [186, 23] on span "Pause" at bounding box center [186, 22] width 15 height 8
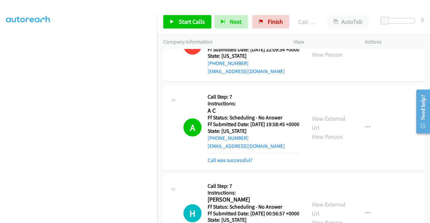
scroll to position [276, 0]
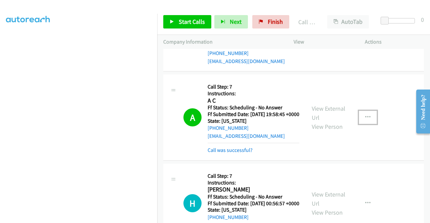
click at [365, 120] on icon "button" at bounding box center [367, 117] width 5 height 5
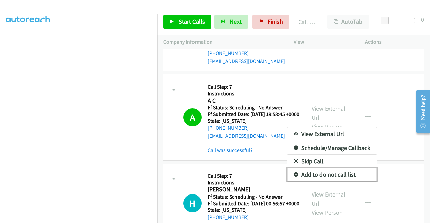
click at [307, 182] on link "Add to do not call list" at bounding box center [331, 174] width 89 height 13
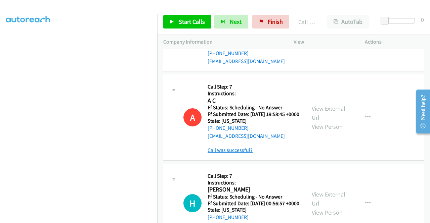
click at [242, 153] on link "Call was successful?" at bounding box center [229, 150] width 45 height 6
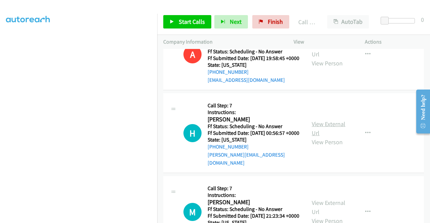
scroll to position [343, 0]
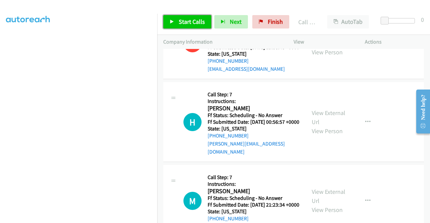
click at [187, 16] on link "Start Calls" at bounding box center [187, 21] width 48 height 13
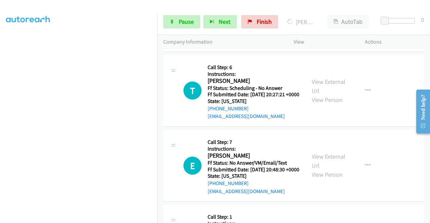
scroll to position [678, 0]
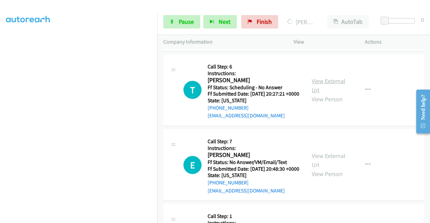
click at [332, 94] on link "View External Url" at bounding box center [328, 85] width 34 height 17
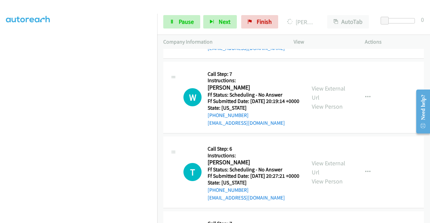
scroll to position [544, 0]
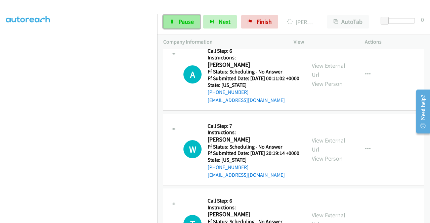
click at [182, 21] on span "Pause" at bounding box center [186, 22] width 15 height 8
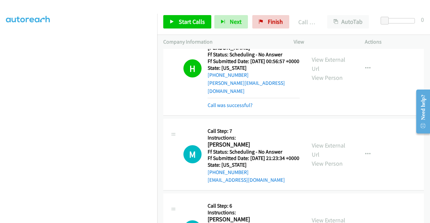
scroll to position [390, 0]
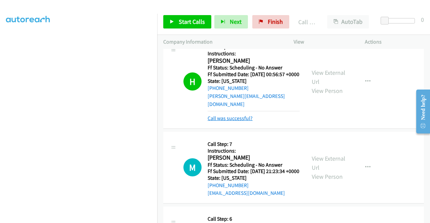
click at [249, 121] on link "Call was successful?" at bounding box center [229, 118] width 45 height 6
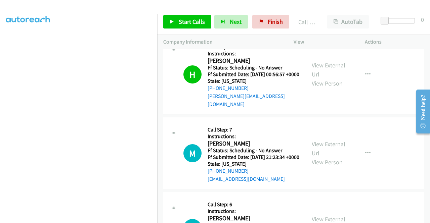
scroll to position [357, 0]
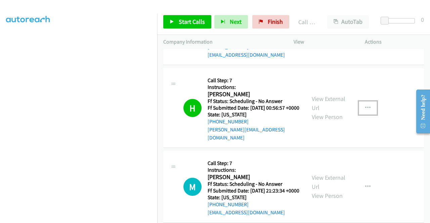
click at [365, 111] on icon "button" at bounding box center [367, 107] width 5 height 5
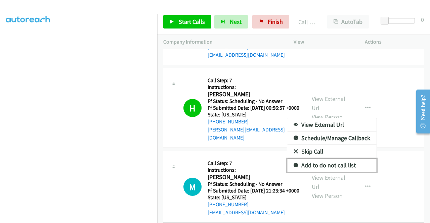
click at [319, 172] on link "Add to do not call list" at bounding box center [331, 165] width 89 height 13
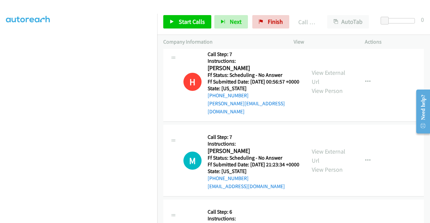
scroll to position [424, 0]
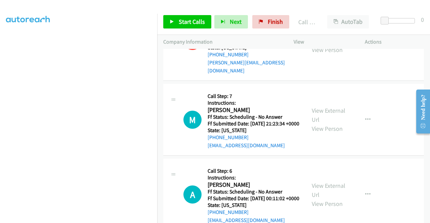
drag, startPoint x: 159, startPoint y: 204, endPoint x: 181, endPoint y: 78, distance: 128.0
click at [159, 204] on td "A Callback Scheduled Call Step: 6 Instructions: [PERSON_NAME] Pacific/[GEOGRAPH…" at bounding box center [293, 194] width 272 height 75
click at [184, 19] on span "Start Calls" at bounding box center [192, 22] width 26 height 8
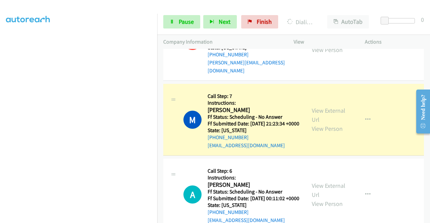
click at [411, 31] on div "Start Calls Pause Next Finish Dialing Mara Ponce AutoTab AutoTab 0" at bounding box center [293, 22] width 272 height 26
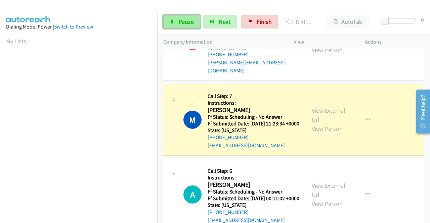
click at [188, 21] on span "Pause" at bounding box center [186, 22] width 15 height 8
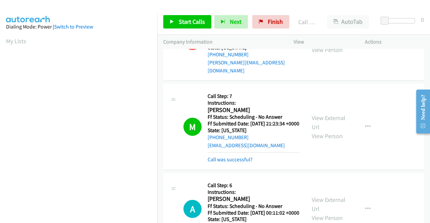
scroll to position [153, 0]
drag, startPoint x: 232, startPoint y: 196, endPoint x: 232, endPoint y: 185, distance: 11.1
click at [232, 163] on link "Call was successful?" at bounding box center [229, 159] width 45 height 6
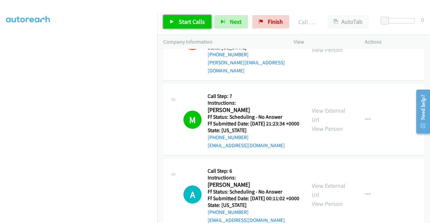
click at [187, 20] on span "Start Calls" at bounding box center [192, 22] width 26 height 8
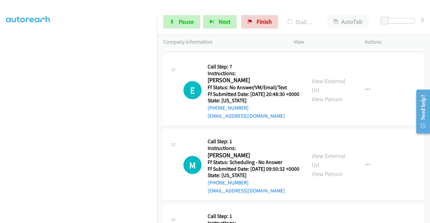
scroll to position [793, 0]
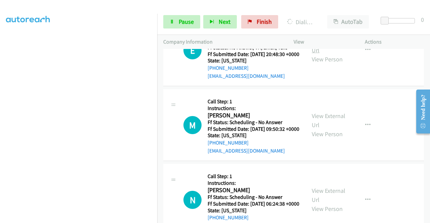
click at [329, 54] on link "View External Url" at bounding box center [328, 45] width 34 height 17
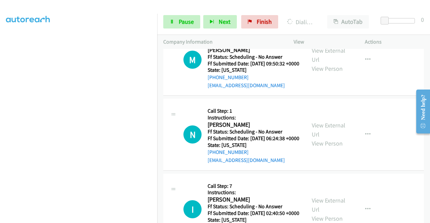
scroll to position [860, 0]
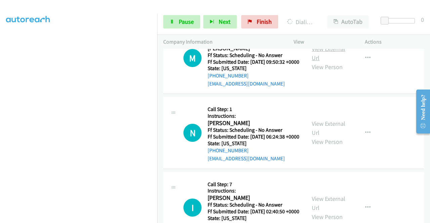
click at [328, 62] on link "View External Url" at bounding box center [328, 53] width 34 height 17
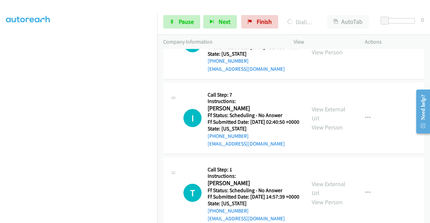
scroll to position [961, 0]
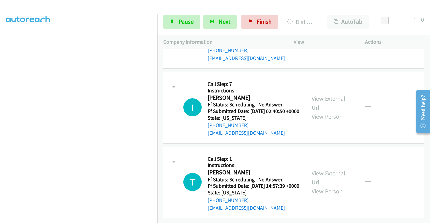
click at [329, 36] on link "View External Url" at bounding box center [328, 27] width 34 height 17
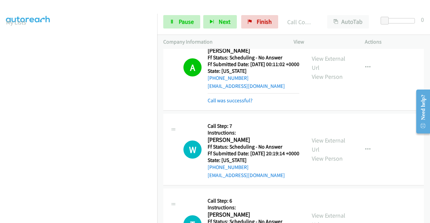
scroll to position [153, 0]
click at [365, 70] on icon "button" at bounding box center [367, 67] width 5 height 5
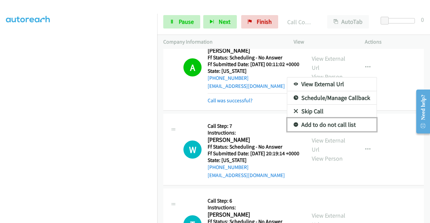
click at [295, 132] on link "Add to do not call list" at bounding box center [331, 124] width 89 height 13
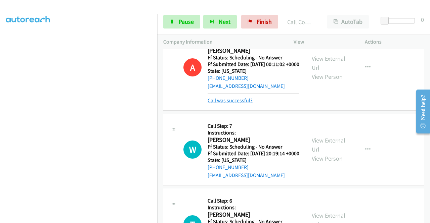
click at [239, 104] on link "Call was successful?" at bounding box center [229, 100] width 45 height 6
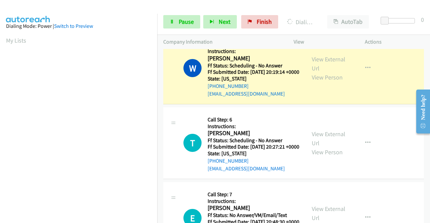
scroll to position [0, 0]
click at [365, 71] on icon "button" at bounding box center [367, 67] width 5 height 5
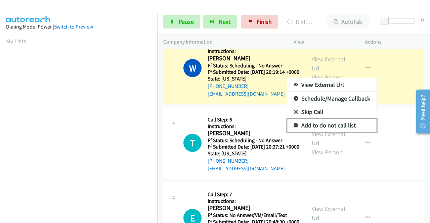
click at [338, 132] on link "Add to do not call list" at bounding box center [331, 125] width 89 height 13
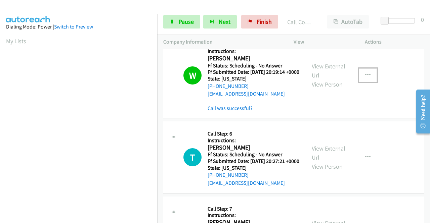
click at [368, 82] on button "button" at bounding box center [367, 74] width 18 height 13
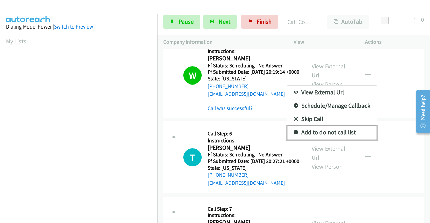
click at [342, 139] on link "Add to do not call list" at bounding box center [331, 132] width 89 height 13
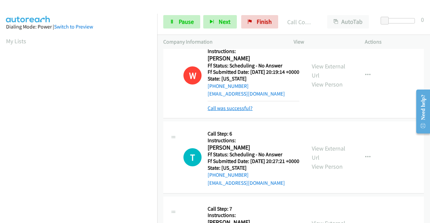
click at [240, 111] on link "Call was successful?" at bounding box center [229, 108] width 45 height 6
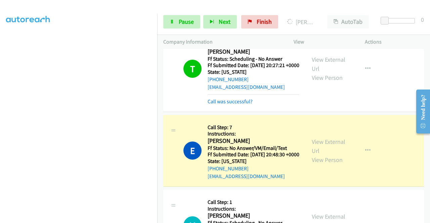
scroll to position [726, 0]
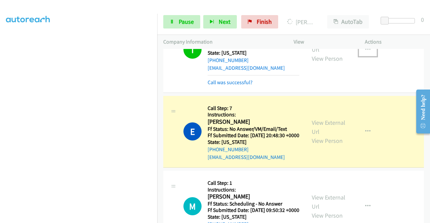
click at [365, 52] on icon "button" at bounding box center [367, 49] width 5 height 5
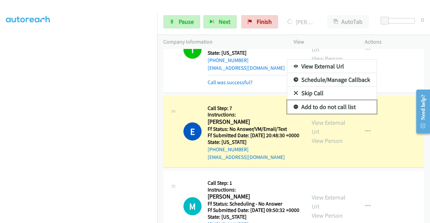
click at [342, 114] on link "Add to do not call list" at bounding box center [331, 106] width 89 height 13
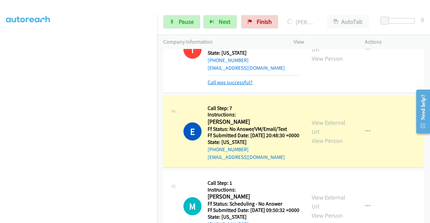
click at [245, 86] on link "Call was successful?" at bounding box center [229, 82] width 45 height 6
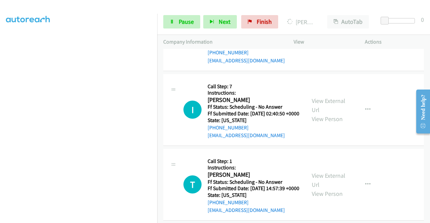
scroll to position [961, 0]
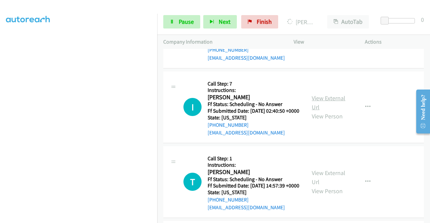
click at [340, 111] on link "View External Url" at bounding box center [328, 102] width 34 height 17
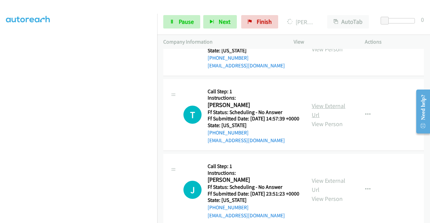
click at [331, 119] on link "View External Url" at bounding box center [328, 110] width 34 height 17
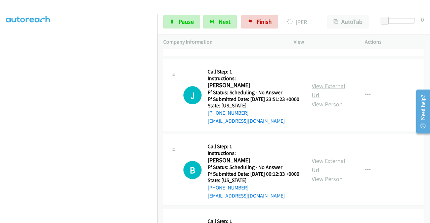
scroll to position [1129, 0]
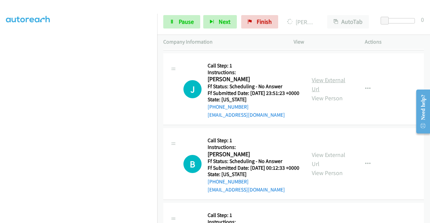
click at [324, 93] on link "View External Url" at bounding box center [328, 84] width 34 height 17
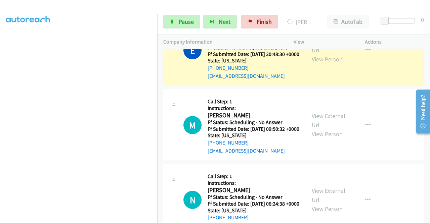
scroll to position [0, 0]
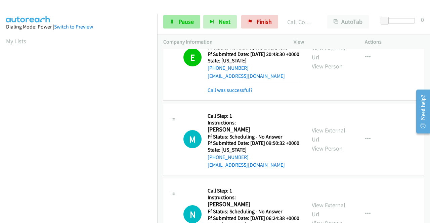
click at [362, 94] on div "View External Url View Person View External Url Email Schedule/Manage Callback …" at bounding box center [343, 57] width 77 height 74
click at [175, 25] on link "Pause" at bounding box center [181, 21] width 37 height 13
click at [364, 83] on div "View External Url View Person View External Url Email Schedule/Manage Callback …" at bounding box center [343, 57] width 77 height 74
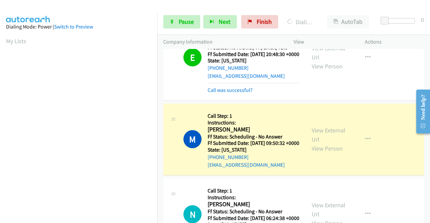
scroll to position [827, 0]
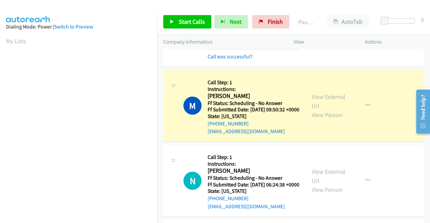
click at [365, 27] on icon "button" at bounding box center [367, 23] width 5 height 5
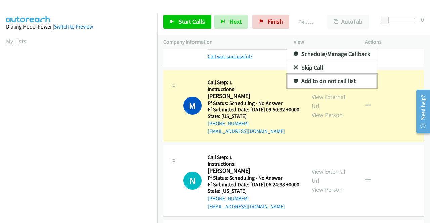
click at [320, 88] on link "Add to do not call list" at bounding box center [331, 81] width 89 height 13
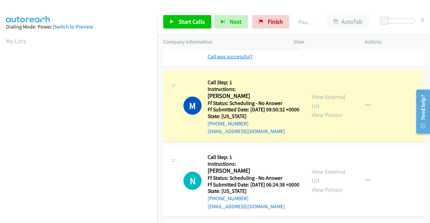
click at [246, 60] on link "Call was successful?" at bounding box center [229, 56] width 45 height 6
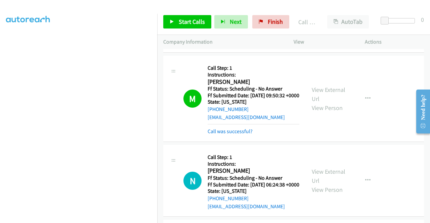
scroll to position [894, 0]
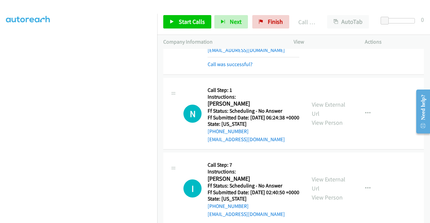
click at [335, 36] on link "View External Url" at bounding box center [328, 27] width 34 height 17
drag, startPoint x: 234, startPoint y: 135, endPoint x: 219, endPoint y: 112, distance: 27.7
click at [234, 67] on link "Call was successful?" at bounding box center [229, 64] width 45 height 6
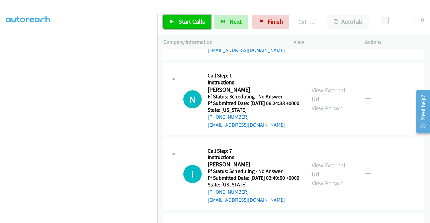
click at [185, 23] on span "Start Calls" at bounding box center [192, 22] width 26 height 8
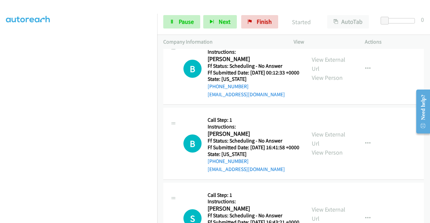
scroll to position [1229, 0]
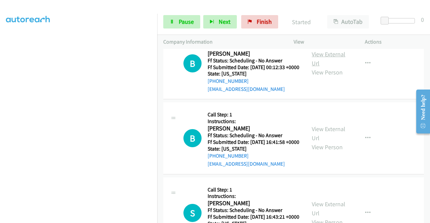
click at [330, 67] on link "View External Url" at bounding box center [328, 58] width 34 height 17
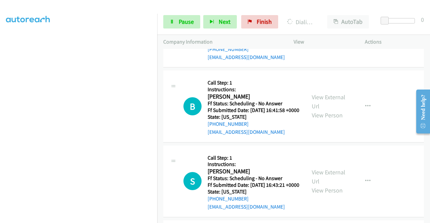
scroll to position [1296, 0]
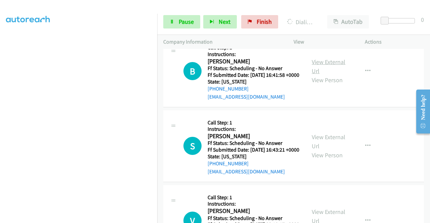
click at [325, 75] on link "View External Url" at bounding box center [328, 66] width 34 height 17
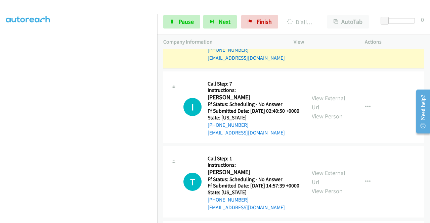
scroll to position [0, 0]
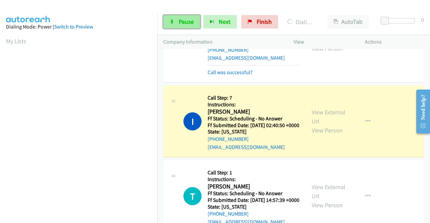
click at [181, 18] on span "Pause" at bounding box center [186, 22] width 15 height 8
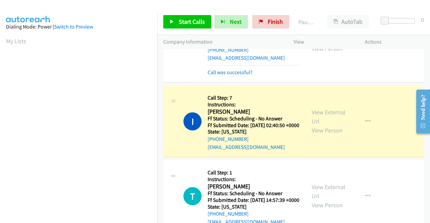
scroll to position [153, 0]
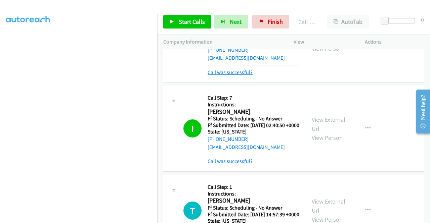
click at [246, 76] on link "Call was successful?" at bounding box center [229, 72] width 45 height 6
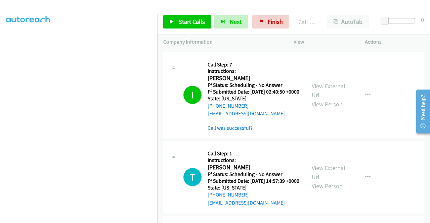
scroll to position [994, 0]
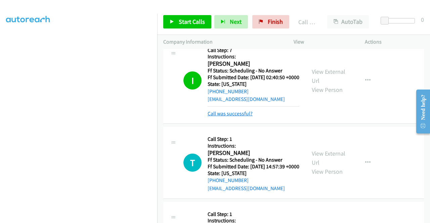
click at [245, 117] on link "Call was successful?" at bounding box center [229, 113] width 45 height 6
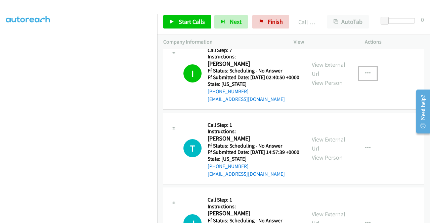
click at [362, 80] on button "button" at bounding box center [367, 73] width 18 height 13
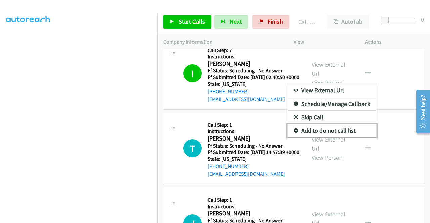
click at [325, 138] on link "Add to do not call list" at bounding box center [331, 130] width 89 height 13
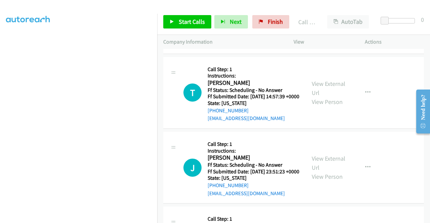
scroll to position [1129, 0]
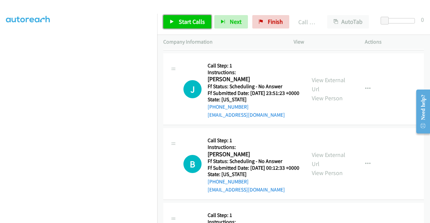
click at [185, 22] on span "Start Calls" at bounding box center [192, 22] width 26 height 8
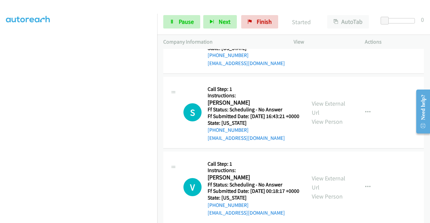
scroll to position [1397, 0]
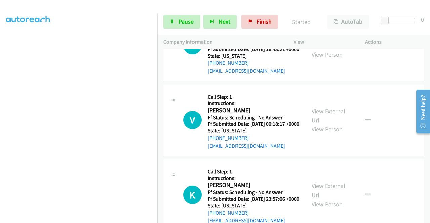
click at [339, 49] on link "View External Url" at bounding box center [328, 41] width 34 height 17
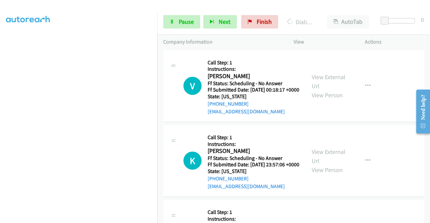
scroll to position [1464, 0]
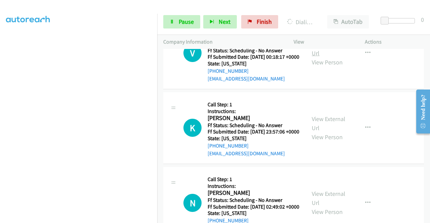
click at [334, 57] on link "View External Url" at bounding box center [328, 48] width 34 height 17
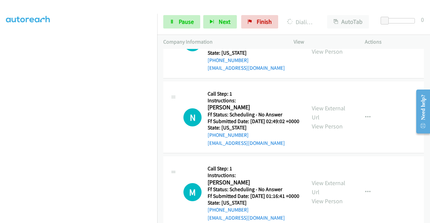
scroll to position [1565, 0]
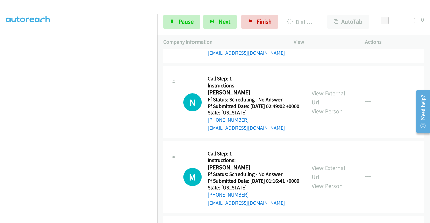
click at [328, 31] on link "View External Url" at bounding box center [328, 22] width 34 height 17
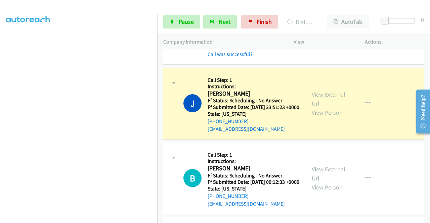
scroll to position [153, 0]
click at [173, 25] on link "Pause" at bounding box center [181, 21] width 37 height 13
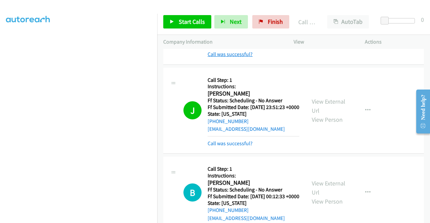
click at [233, 57] on link "Call was successful?" at bounding box center [229, 54] width 45 height 6
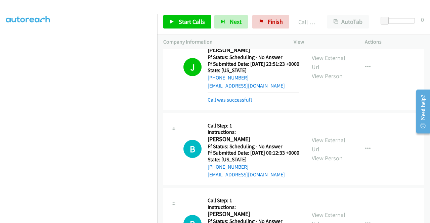
scroll to position [1196, 0]
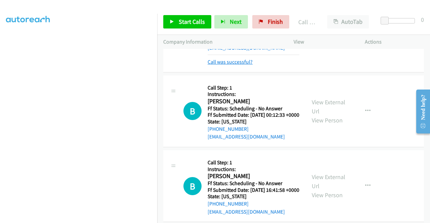
click at [242, 65] on link "Call was successful?" at bounding box center [229, 62] width 45 height 6
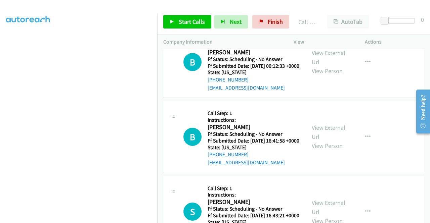
scroll to position [1296, 0]
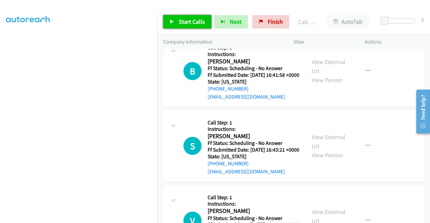
click at [191, 17] on link "Start Calls" at bounding box center [187, 21] width 48 height 13
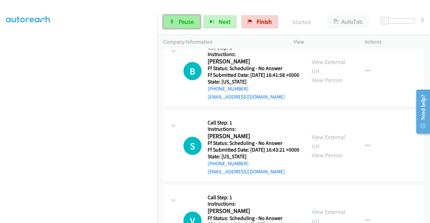
click at [187, 20] on span "Pause" at bounding box center [186, 22] width 15 height 8
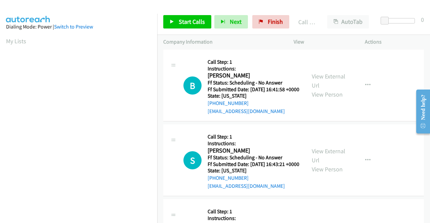
scroll to position [153, 0]
click at [239, 39] on link "Call was successful?" at bounding box center [229, 36] width 45 height 6
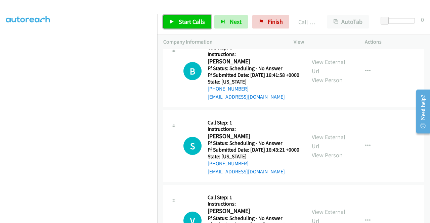
click at [191, 23] on span "Start Calls" at bounding box center [192, 22] width 26 height 8
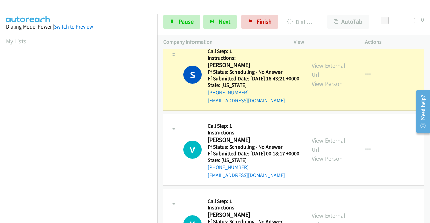
scroll to position [1397, 0]
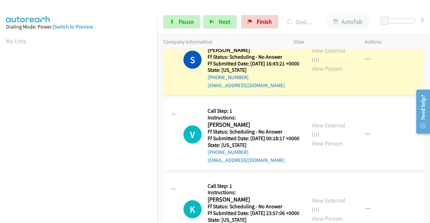
click at [238, 14] on link "Call was successful?" at bounding box center [229, 10] width 45 height 6
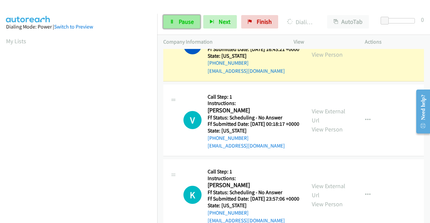
click at [193, 19] on span "Pause" at bounding box center [186, 22] width 15 height 8
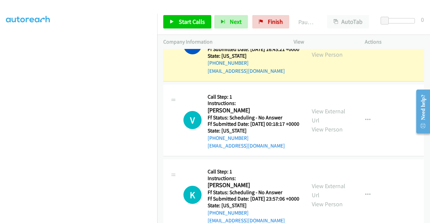
scroll to position [153, 0]
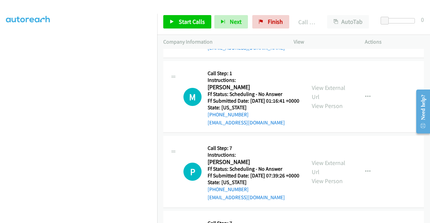
scroll to position [1658, 0]
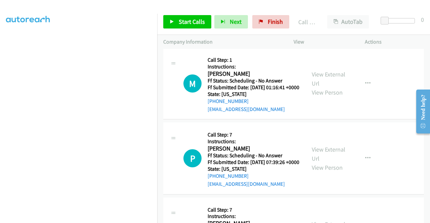
click at [322, 12] on link "View External Url" at bounding box center [328, 4] width 34 height 17
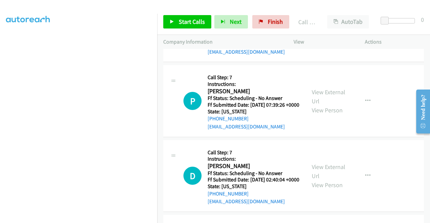
scroll to position [1726, 0]
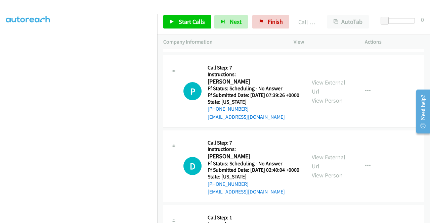
click at [332, 20] on link "View External Url" at bounding box center [328, 11] width 34 height 17
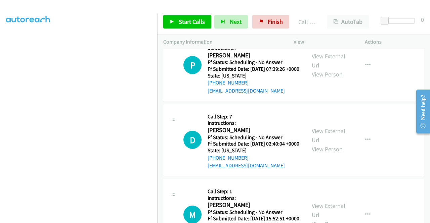
scroll to position [1793, 0]
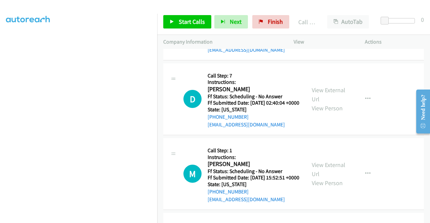
click at [329, 28] on link "View External Url" at bounding box center [328, 19] width 34 height 17
click at [199, 22] on span "Start Calls" at bounding box center [192, 22] width 26 height 8
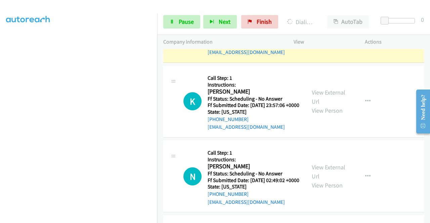
scroll to position [0, 0]
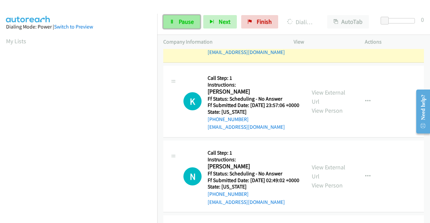
click at [175, 24] on link "Pause" at bounding box center [181, 21] width 37 height 13
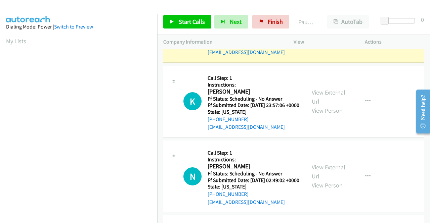
scroll to position [153, 0]
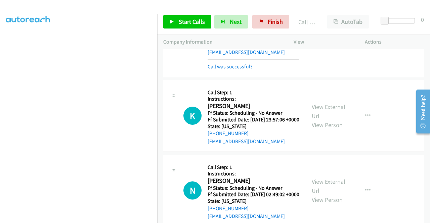
click at [217, 70] on link "Call was successful?" at bounding box center [229, 66] width 45 height 6
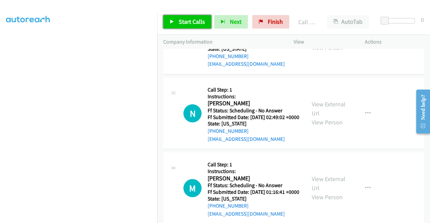
scroll to position [1625, 0]
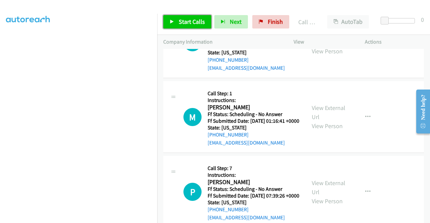
click at [196, 25] on span "Start Calls" at bounding box center [192, 22] width 26 height 8
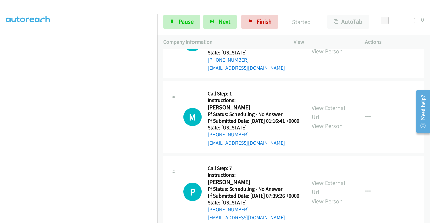
scroll to position [86, 0]
click at [174, 26] on link "Pause" at bounding box center [181, 21] width 37 height 13
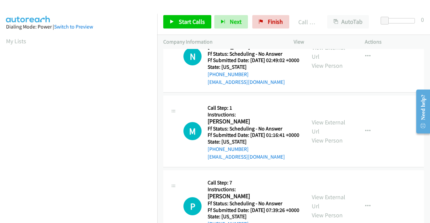
scroll to position [153, 0]
click at [230, 10] on link "Call was successful?" at bounding box center [229, 7] width 45 height 6
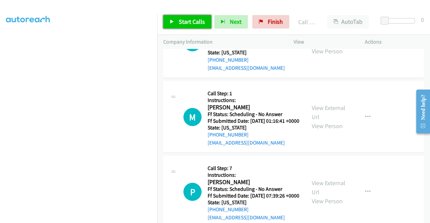
click at [193, 24] on span "Start Calls" at bounding box center [192, 22] width 26 height 8
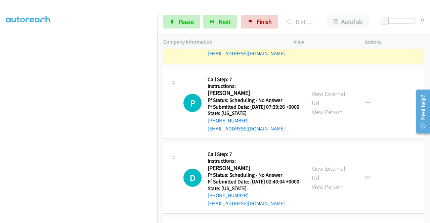
scroll to position [1726, 0]
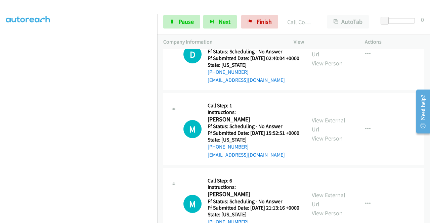
scroll to position [1867, 0]
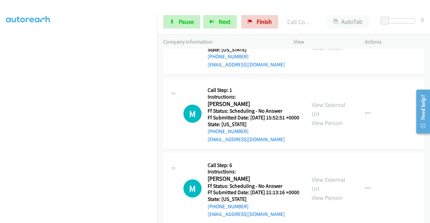
click at [332, 43] on link "View External Url" at bounding box center [328, 34] width 34 height 17
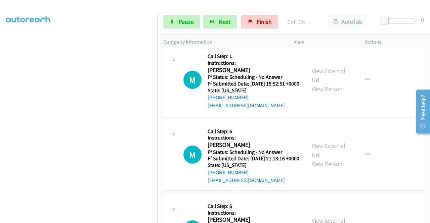
scroll to position [1934, 0]
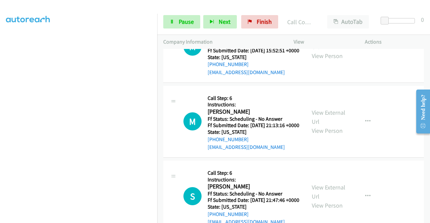
click at [329, 76] on div "View External Url View Person View External Url Email Schedule/Manage Callback …" at bounding box center [343, 46] width 77 height 59
click at [330, 51] on link "View External Url" at bounding box center [328, 42] width 34 height 17
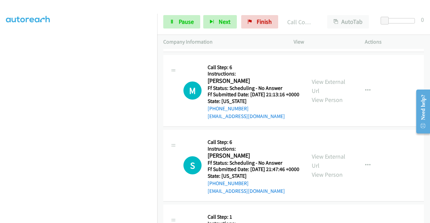
scroll to position [2035, 0]
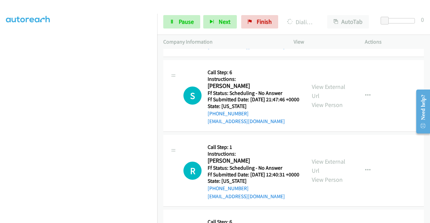
click at [323, 25] on link "View External Url" at bounding box center [328, 16] width 34 height 17
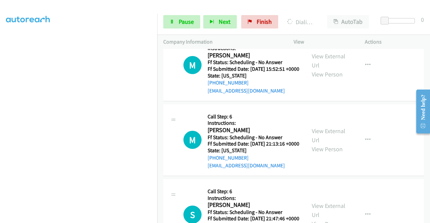
scroll to position [1901, 0]
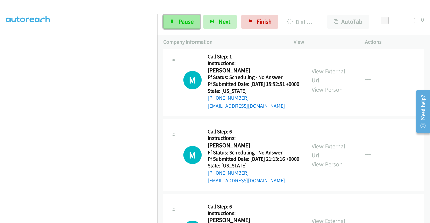
click at [179, 26] on link "Pause" at bounding box center [181, 21] width 37 height 13
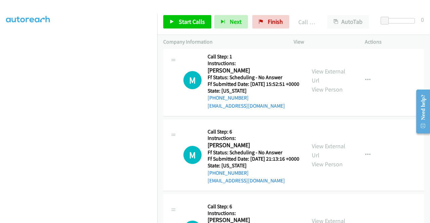
click at [198, 18] on span "Start Calls" at bounding box center [192, 22] width 26 height 8
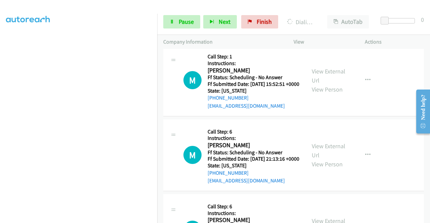
scroll to position [19, 0]
click at [176, 23] on link "Pause" at bounding box center [181, 21] width 37 height 13
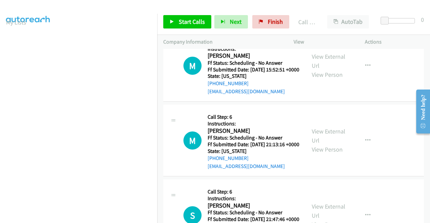
scroll to position [1968, 0]
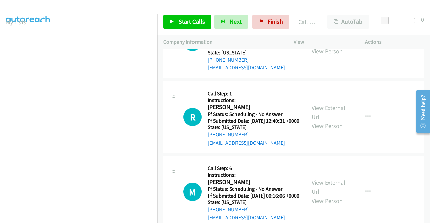
scroll to position [2136, 0]
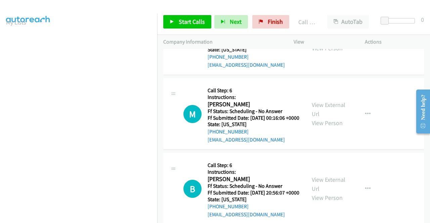
scroll to position [2203, 0]
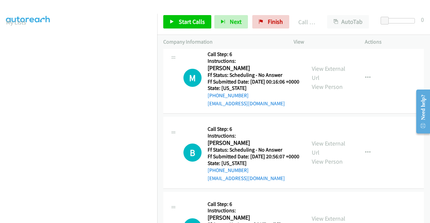
click at [192, 25] on span "Start Calls" at bounding box center [192, 22] width 26 height 8
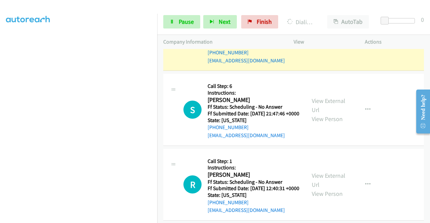
scroll to position [2069, 0]
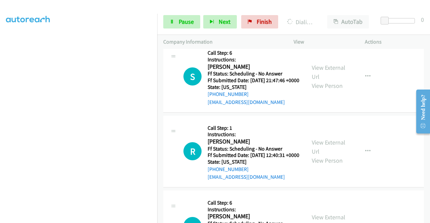
click at [327, 58] on link "Add to do not call list" at bounding box center [331, 51] width 89 height 13
click at [241, 31] on link "Call was successful?" at bounding box center [229, 27] width 45 height 6
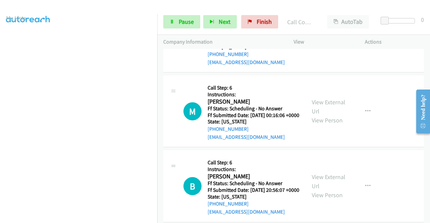
scroll to position [19, 0]
click at [176, 22] on link "Pause" at bounding box center [181, 21] width 37 height 13
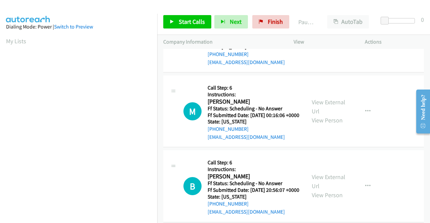
scroll to position [153, 0]
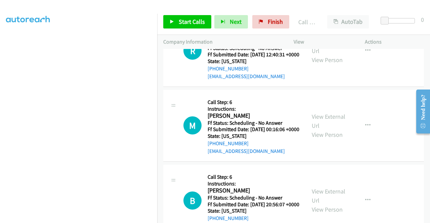
click at [240, 5] on link "Call was successful?" at bounding box center [229, 1] width 45 height 6
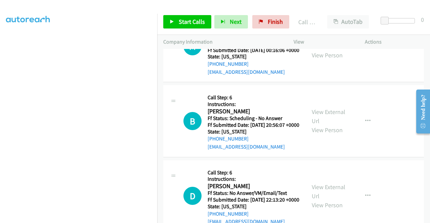
scroll to position [2236, 0]
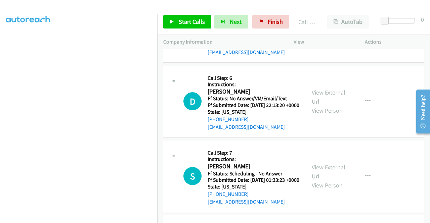
scroll to position [2337, 0]
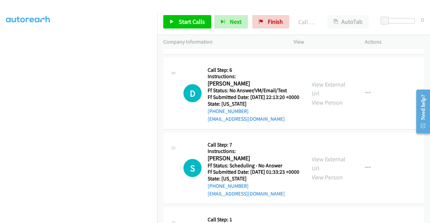
click at [197, 24] on span "Start Calls" at bounding box center [192, 22] width 26 height 8
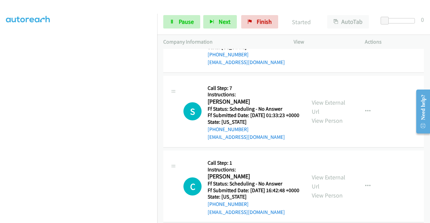
scroll to position [2404, 0]
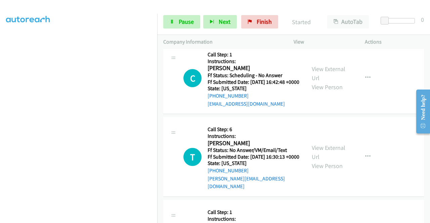
scroll to position [2505, 0]
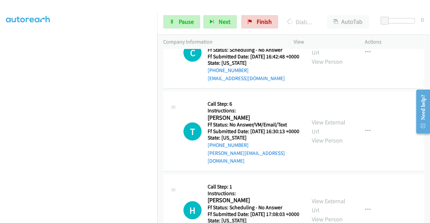
scroll to position [2538, 0]
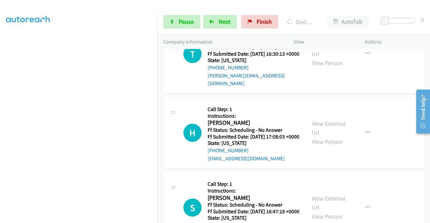
scroll to position [2606, 0]
click at [327, 5] on div at bounding box center [212, 13] width 424 height 26
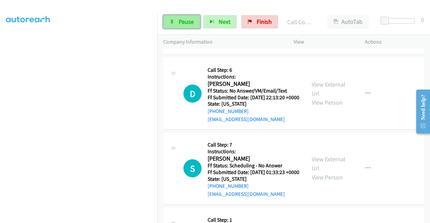
click at [175, 28] on link "Pause" at bounding box center [181, 21] width 37 height 13
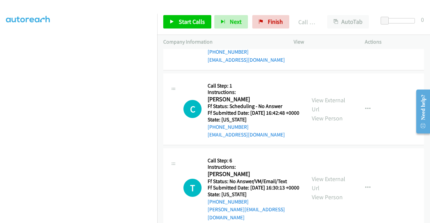
scroll to position [2492, 0]
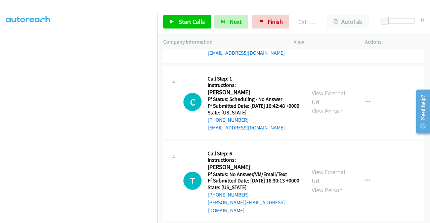
drag, startPoint x: 222, startPoint y: 97, endPoint x: 211, endPoint y: 72, distance: 27.2
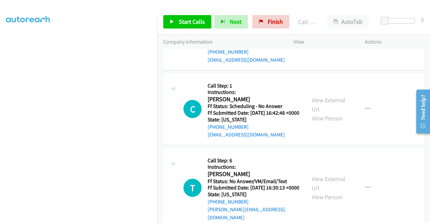
click at [199, 29] on div "Start Calls Pause Next Finish Call Completed AutoTab AutoTab 0" at bounding box center [293, 22] width 272 height 26
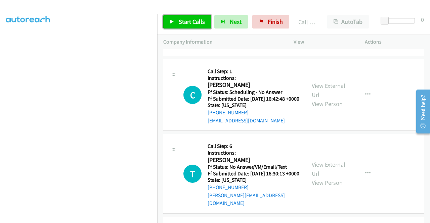
click at [196, 24] on span "Start Calls" at bounding box center [192, 22] width 26 height 8
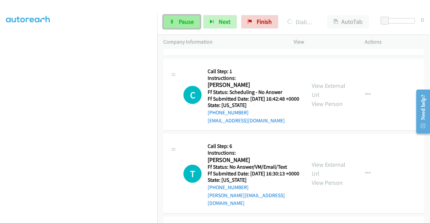
click at [175, 21] on link "Pause" at bounding box center [181, 21] width 37 height 13
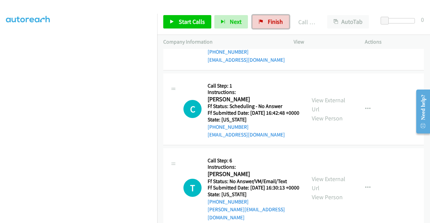
drag, startPoint x: 265, startPoint y: 20, endPoint x: 243, endPoint y: 34, distance: 25.4
click at [267, 20] on span "Finish" at bounding box center [274, 22] width 15 height 8
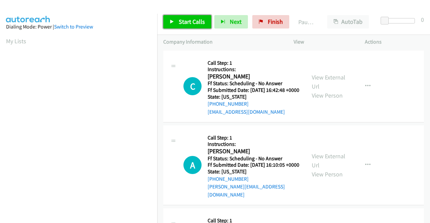
click at [173, 21] on icon at bounding box center [171, 22] width 5 height 5
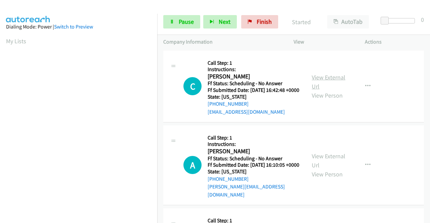
click at [333, 81] on link "View External Url" at bounding box center [328, 81] width 34 height 17
click at [324, 161] on link "View External Url" at bounding box center [328, 160] width 34 height 17
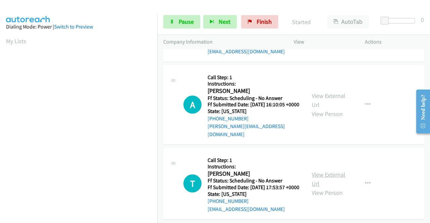
scroll to position [67, 0]
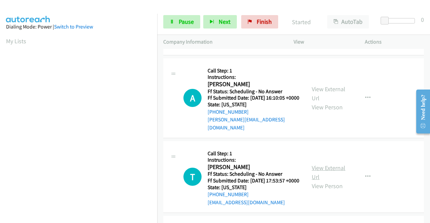
click at [331, 177] on link "View External Url" at bounding box center [328, 172] width 34 height 17
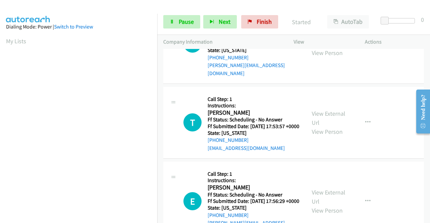
scroll to position [168, 0]
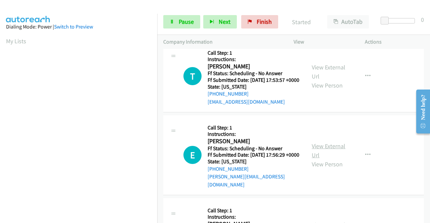
click at [330, 156] on link "View External Url" at bounding box center [328, 150] width 34 height 17
click at [265, 22] on span "Finish" at bounding box center [263, 22] width 15 height 8
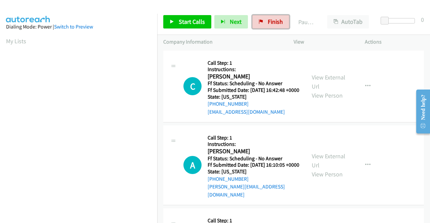
drag, startPoint x: 272, startPoint y: 24, endPoint x: 242, endPoint y: 37, distance: 33.1
click at [272, 24] on span "Finish" at bounding box center [274, 22] width 15 height 8
click at [182, 21] on span "Start Calls" at bounding box center [192, 22] width 26 height 8
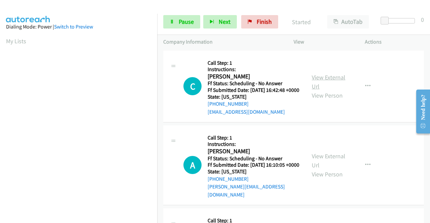
click at [334, 79] on link "View External Url" at bounding box center [328, 81] width 34 height 17
click at [327, 162] on link "View External Url" at bounding box center [328, 160] width 34 height 17
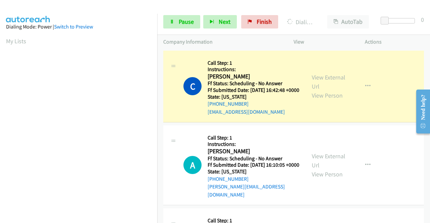
click at [406, 124] on td "C Callback Scheduled Call Step: 1 Instructions: [PERSON_NAME] America/Los_Angel…" at bounding box center [293, 86] width 272 height 75
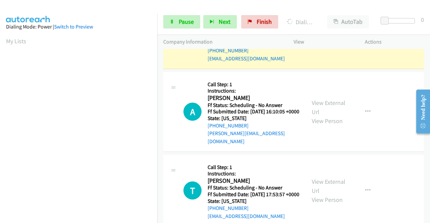
scroll to position [67, 0]
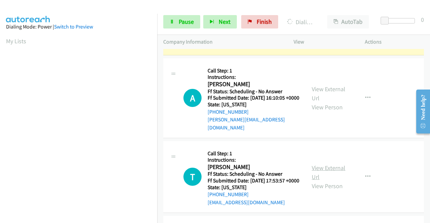
click at [340, 175] on link "View External Url" at bounding box center [328, 172] width 34 height 17
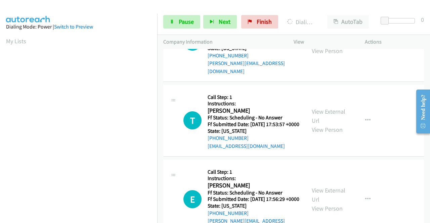
scroll to position [134, 0]
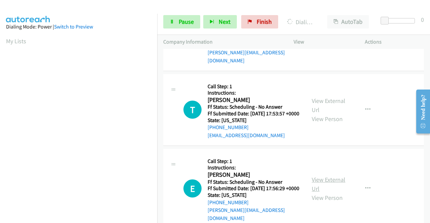
click at [322, 187] on link "View External Url" at bounding box center [328, 184] width 34 height 17
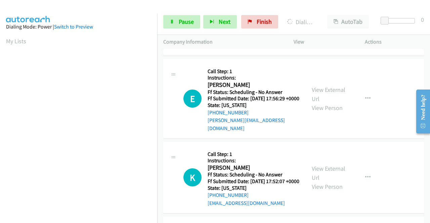
scroll to position [235, 0]
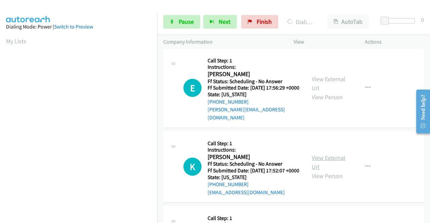
click at [328, 171] on link "View External Url" at bounding box center [328, 162] width 34 height 17
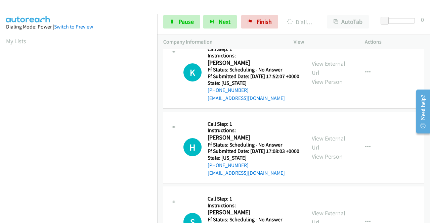
scroll to position [336, 0]
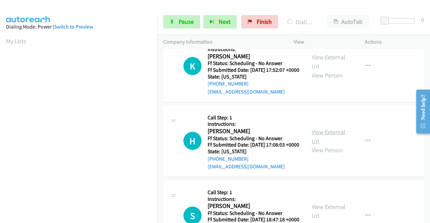
click at [315, 145] on link "View External Url" at bounding box center [328, 136] width 34 height 17
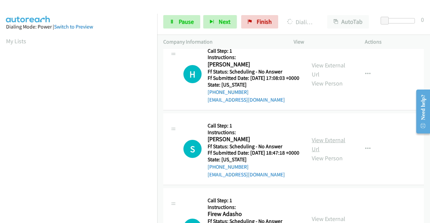
scroll to position [403, 0]
click at [320, 162] on div "View External Url View Person" at bounding box center [328, 148] width 35 height 27
click at [320, 153] on link "View External Url" at bounding box center [328, 144] width 34 height 17
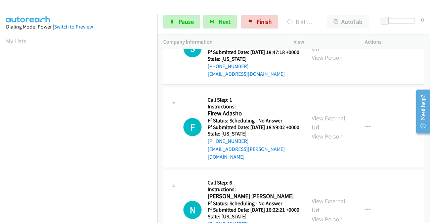
scroll to position [503, 0]
click at [315, 131] on link "View External Url" at bounding box center [328, 122] width 34 height 17
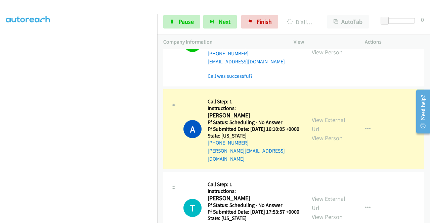
scroll to position [48, 0]
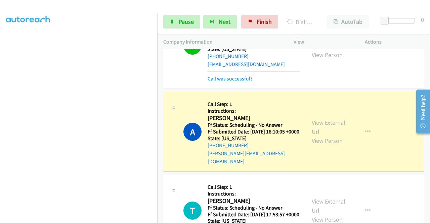
click at [249, 82] on link "Call was successful?" at bounding box center [229, 79] width 45 height 6
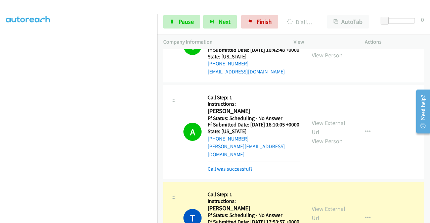
scroll to position [153, 0]
click at [180, 25] on span "Pause" at bounding box center [186, 22] width 15 height 8
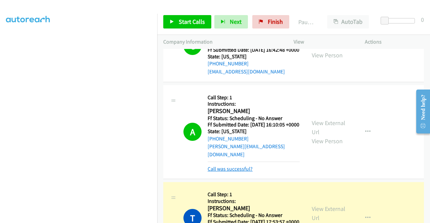
click at [245, 171] on mb0 "Call was successful?" at bounding box center [253, 167] width 92 height 11
click at [249, 172] on link "Call was successful?" at bounding box center [229, 169] width 45 height 6
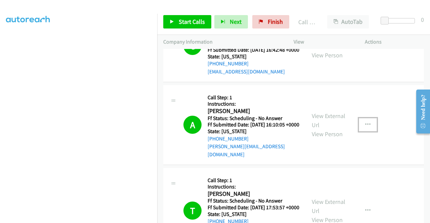
click at [362, 125] on button "button" at bounding box center [367, 124] width 18 height 13
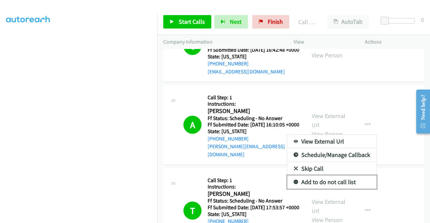
click at [331, 187] on link "Add to do not call list" at bounding box center [331, 182] width 89 height 13
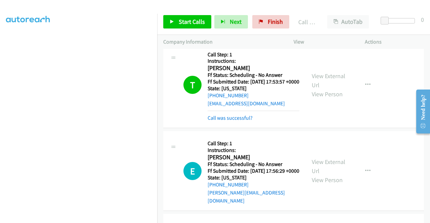
scroll to position [175, 0]
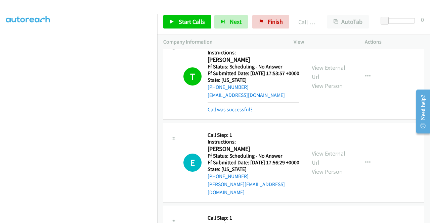
click at [214, 113] on link "Call was successful?" at bounding box center [229, 109] width 45 height 6
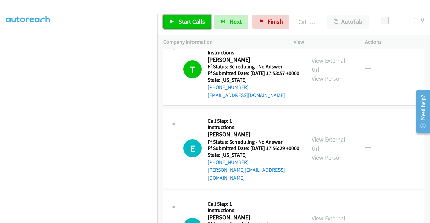
click at [202, 20] on span "Start Calls" at bounding box center [192, 22] width 26 height 8
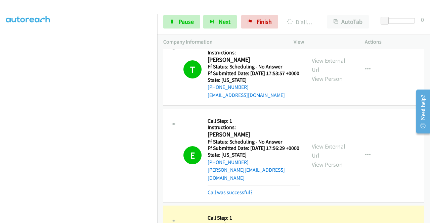
scroll to position [153, 0]
click at [229, 196] on link "Call was successful?" at bounding box center [229, 192] width 45 height 6
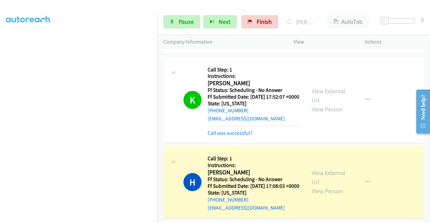
scroll to position [342, 0]
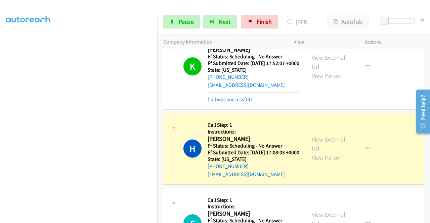
click at [252, 104] on div "Call was successful?" at bounding box center [253, 100] width 92 height 8
click at [248, 103] on link "Call was successful?" at bounding box center [229, 99] width 45 height 6
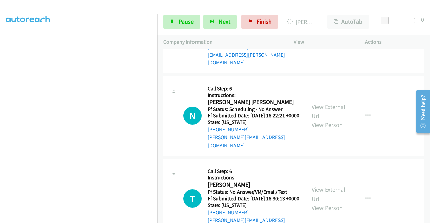
scroll to position [611, 0]
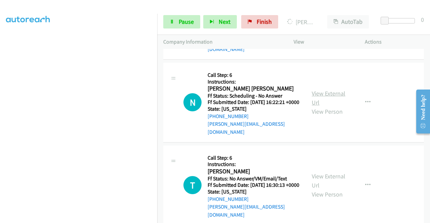
click at [333, 106] on link "View External Url" at bounding box center [328, 98] width 34 height 17
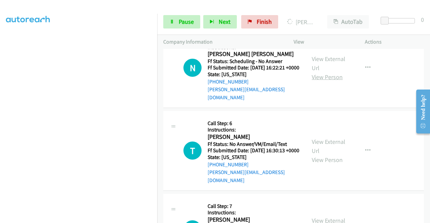
scroll to position [678, 0]
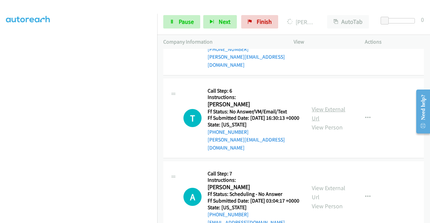
click at [323, 122] on link "View External Url" at bounding box center [328, 113] width 34 height 17
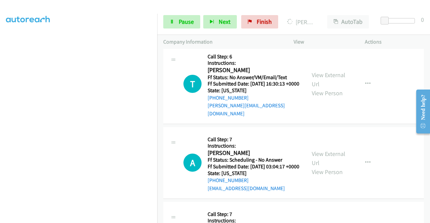
scroll to position [745, 0]
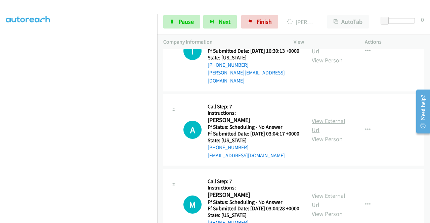
click at [329, 134] on link "View External Url" at bounding box center [328, 125] width 34 height 17
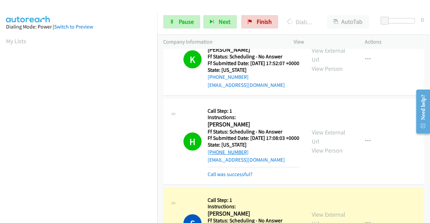
scroll to position [153, 0]
click at [218, 178] on link "Call was successful?" at bounding box center [229, 174] width 45 height 6
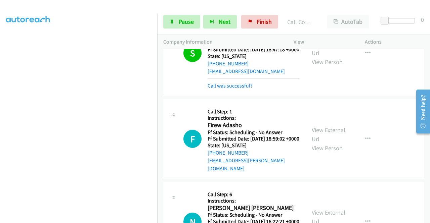
scroll to position [510, 0]
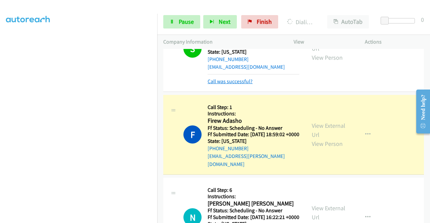
click at [249, 85] on link "Call was successful?" at bounding box center [229, 81] width 45 height 6
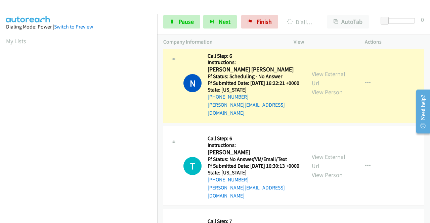
scroll to position [153, 0]
click at [238, 33] on link "Call was successful?" at bounding box center [229, 30] width 45 height 6
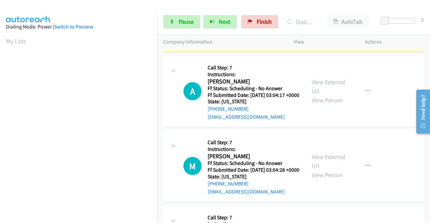
scroll to position [846, 0]
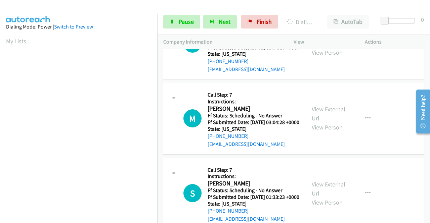
click at [338, 122] on link "View External Url" at bounding box center [328, 113] width 34 height 17
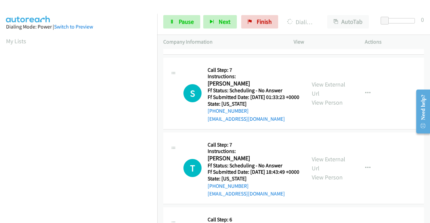
scroll to position [946, 0]
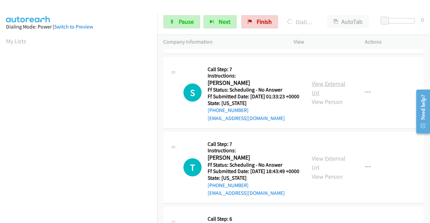
click at [324, 97] on link "View External Url" at bounding box center [328, 88] width 34 height 17
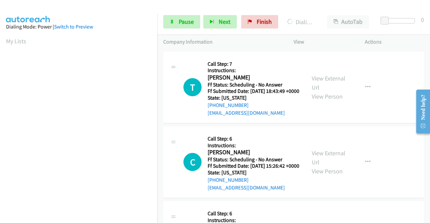
scroll to position [1047, 0]
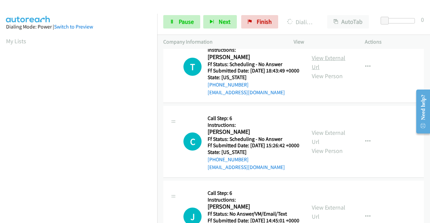
click at [324, 71] on link "View External Url" at bounding box center [328, 62] width 34 height 17
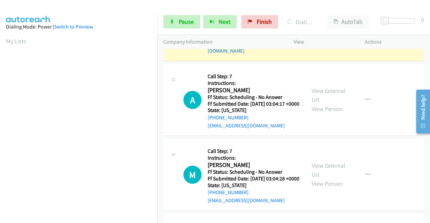
scroll to position [711, 0]
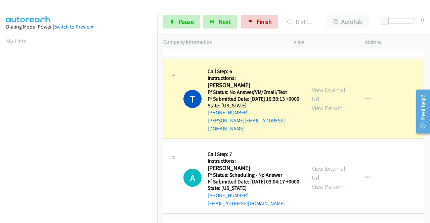
click at [228, 49] on link "Call was successful?" at bounding box center [229, 46] width 45 height 6
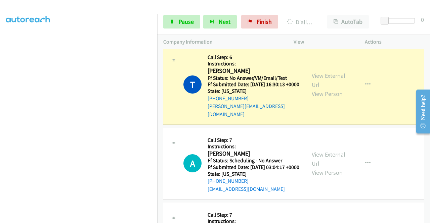
scroll to position [0, 0]
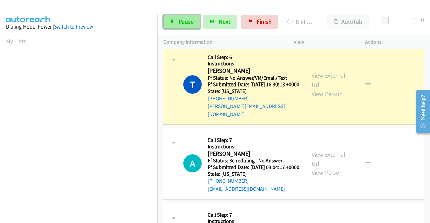
click at [186, 22] on span "Pause" at bounding box center [186, 22] width 15 height 8
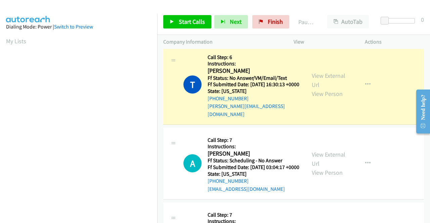
scroll to position [153, 0]
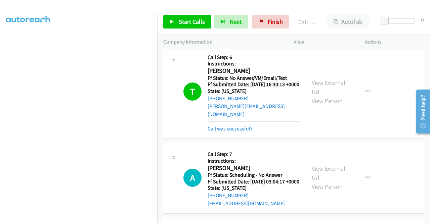
click at [244, 132] on link "Call was successful?" at bounding box center [229, 129] width 45 height 6
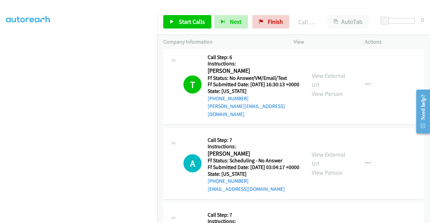
click at [406, 38] on p "Actions" at bounding box center [393, 42] width 59 height 8
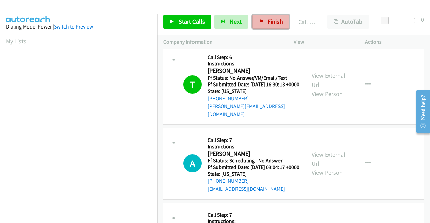
click at [275, 20] on span "Finish" at bounding box center [274, 22] width 15 height 8
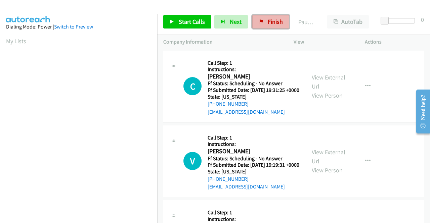
click at [274, 20] on span "Finish" at bounding box center [274, 22] width 15 height 8
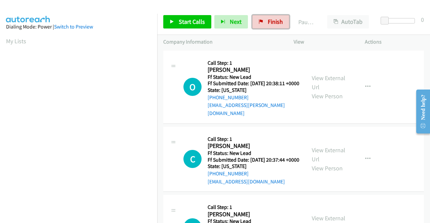
drag, startPoint x: 276, startPoint y: 21, endPoint x: 243, endPoint y: 35, distance: 35.2
click at [276, 21] on span "Finish" at bounding box center [274, 22] width 15 height 8
click at [331, 76] on link "View External Url" at bounding box center [328, 82] width 34 height 17
click at [330, 152] on link "View External Url" at bounding box center [328, 154] width 34 height 17
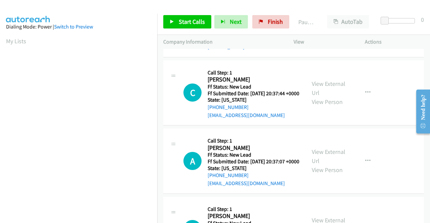
scroll to position [67, 0]
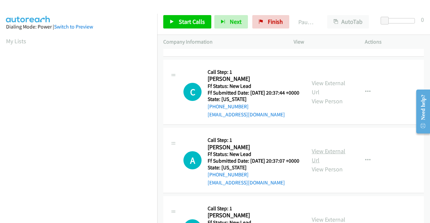
click at [330, 162] on link "View External Url" at bounding box center [328, 155] width 34 height 17
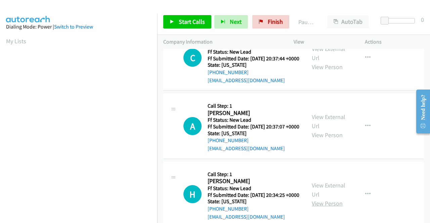
scroll to position [134, 0]
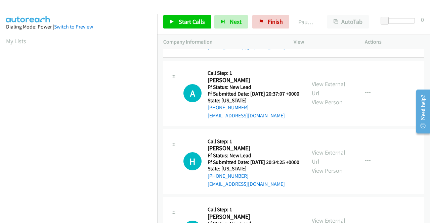
click at [336, 165] on link "View External Url" at bounding box center [328, 157] width 34 height 17
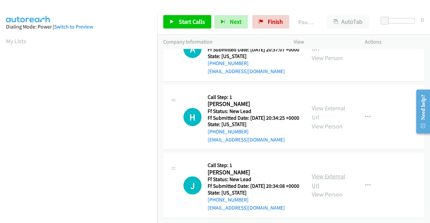
scroll to position [208, 0]
click at [324, 172] on link "View External Url" at bounding box center [328, 180] width 34 height 17
click at [174, 20] on icon at bounding box center [171, 22] width 5 height 5
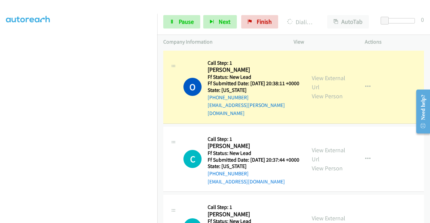
scroll to position [52, 0]
click at [187, 20] on span "Pause" at bounding box center [186, 22] width 15 height 8
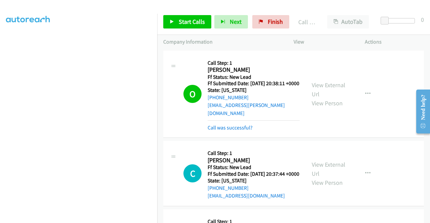
scroll to position [34, 0]
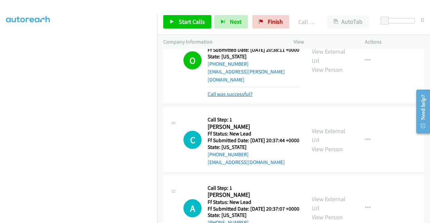
click at [246, 91] on link "Call was successful?" at bounding box center [229, 94] width 45 height 6
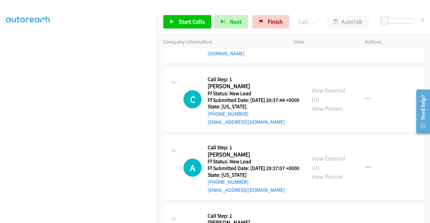
scroll to position [0, 0]
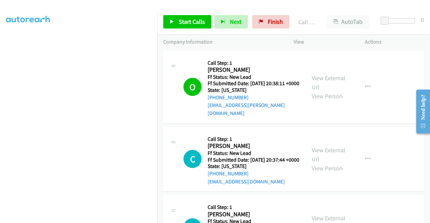
click at [415, 42] on p "Actions" at bounding box center [393, 42] width 59 height 8
click at [183, 26] on link "Start Calls" at bounding box center [187, 21] width 48 height 13
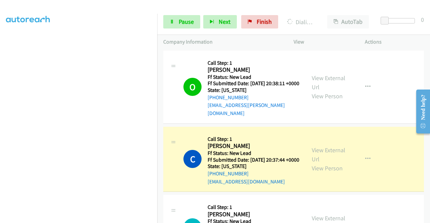
scroll to position [34, 0]
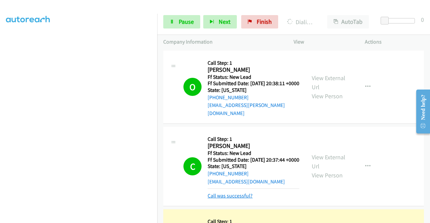
click at [232, 199] on link "Call was successful?" at bounding box center [229, 196] width 45 height 6
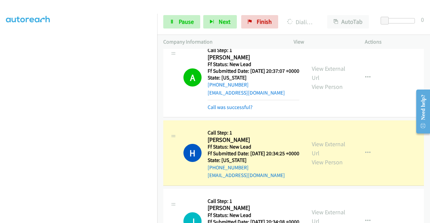
scroll to position [168, 0]
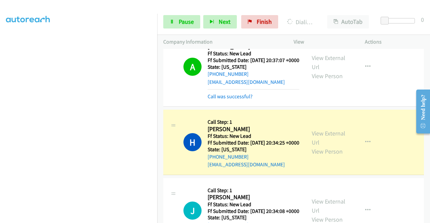
click at [248, 101] on div "Call was successful?" at bounding box center [253, 97] width 92 height 8
click at [246, 100] on link "Call was successful?" at bounding box center [229, 96] width 45 height 6
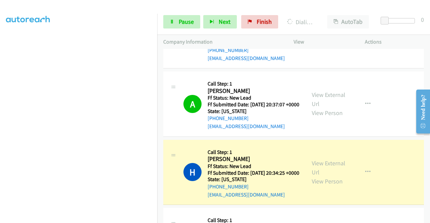
scroll to position [134, 0]
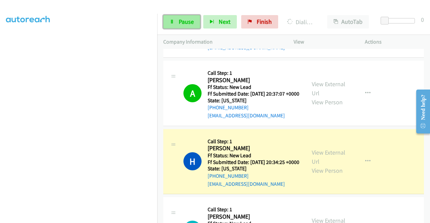
click at [175, 23] on link "Pause" at bounding box center [181, 21] width 37 height 13
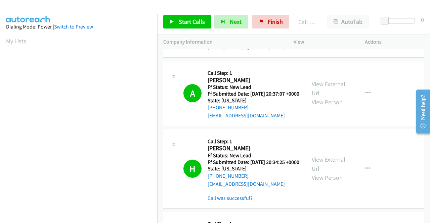
scroll to position [153, 0]
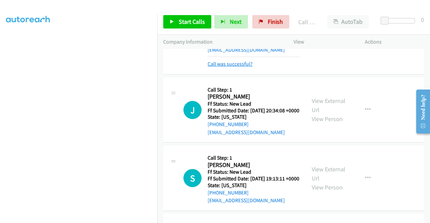
click at [246, 67] on link "Call was successful?" at bounding box center [229, 64] width 45 height 6
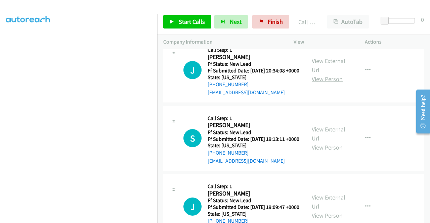
scroll to position [298, 0]
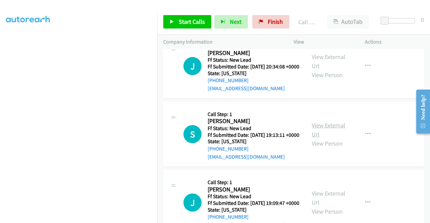
click at [334, 138] on link "View External Url" at bounding box center [328, 129] width 34 height 17
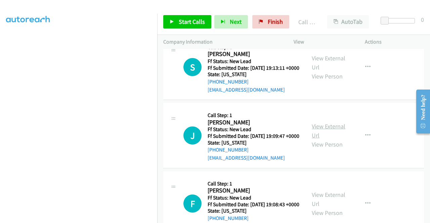
scroll to position [365, 0]
click at [323, 139] on link "View External Url" at bounding box center [328, 130] width 34 height 17
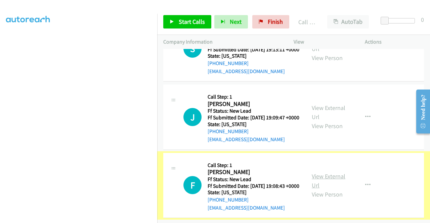
scroll to position [432, 0]
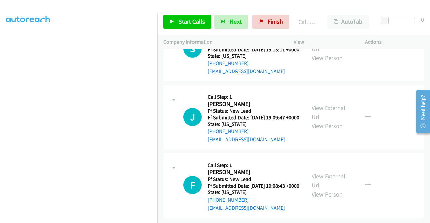
click at [316, 172] on link "View External Url" at bounding box center [328, 180] width 34 height 17
click at [203, 18] on span "Start Calls" at bounding box center [192, 22] width 26 height 8
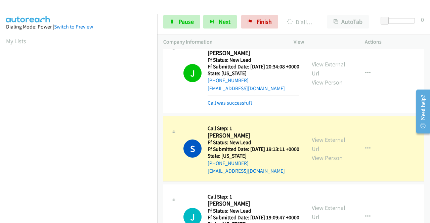
scroll to position [153, 0]
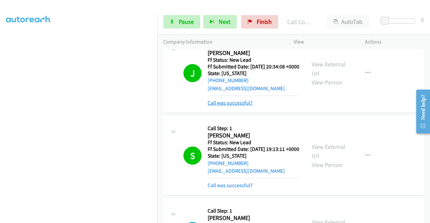
click at [243, 106] on link "Call was successful?" at bounding box center [229, 103] width 45 height 6
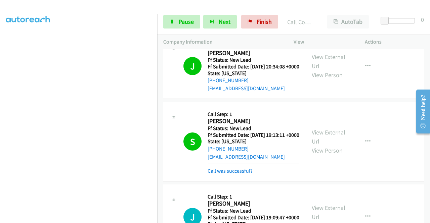
scroll to position [399, 0]
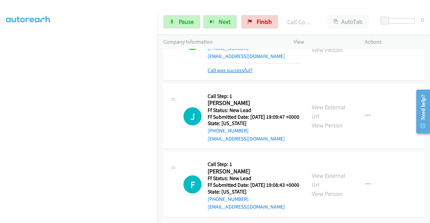
click at [246, 73] on link "Call was successful?" at bounding box center [229, 70] width 45 height 6
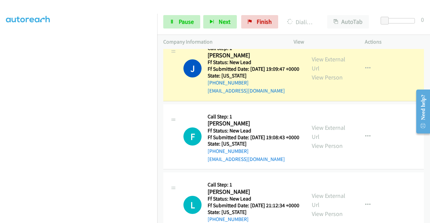
scroll to position [0, 0]
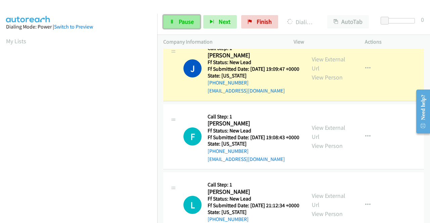
click at [180, 25] on span "Pause" at bounding box center [186, 22] width 15 height 8
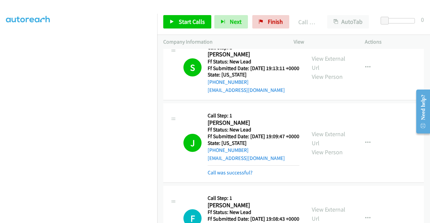
scroll to position [365, 0]
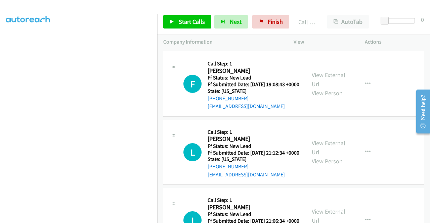
click at [246, 41] on link "Call was successful?" at bounding box center [229, 38] width 45 height 6
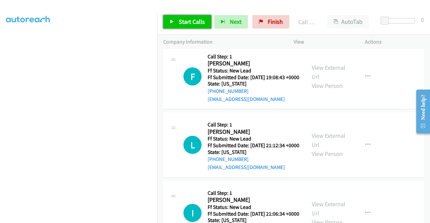
drag, startPoint x: 192, startPoint y: 22, endPoint x: 217, endPoint y: 57, distance: 43.4
click at [192, 22] on span "Start Calls" at bounding box center [192, 22] width 26 height 8
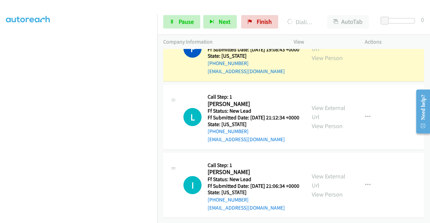
scroll to position [582, 0]
click at [334, 104] on link "View External Url" at bounding box center [328, 112] width 34 height 17
click at [324, 172] on link "View External Url" at bounding box center [328, 180] width 34 height 17
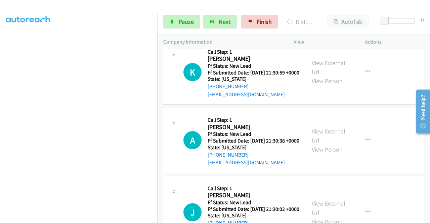
scroll to position [683, 0]
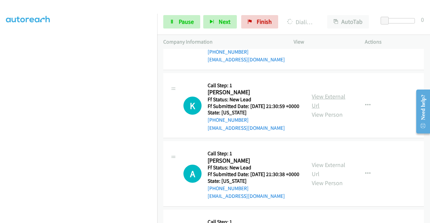
click at [332, 109] on link "View External Url" at bounding box center [328, 101] width 34 height 17
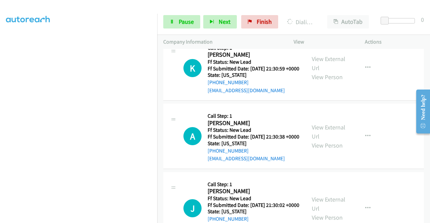
scroll to position [750, 0]
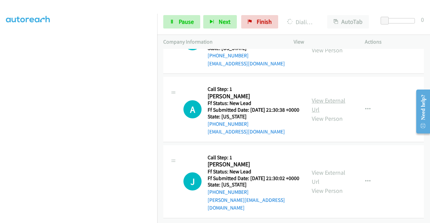
click at [336, 113] on link "View External Url" at bounding box center [328, 105] width 34 height 17
click at [325, 169] on link "View External Url" at bounding box center [328, 177] width 34 height 17
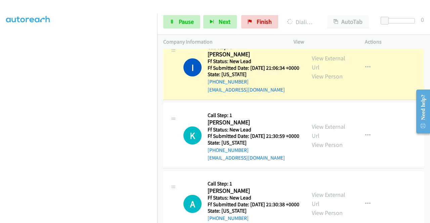
scroll to position [633, 0]
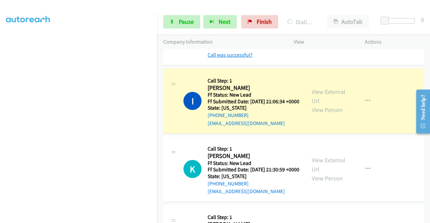
click at [216, 58] on link "Call was successful?" at bounding box center [229, 55] width 45 height 6
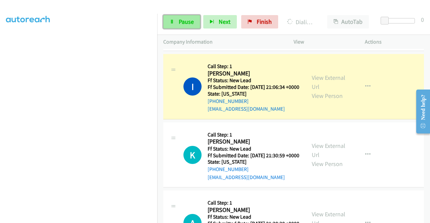
click at [179, 26] on link "Pause" at bounding box center [181, 21] width 37 height 13
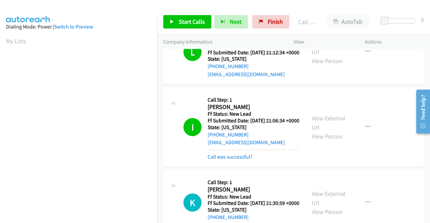
scroll to position [153, 0]
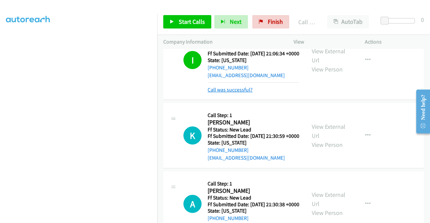
click at [244, 93] on link "Call was successful?" at bounding box center [229, 90] width 45 height 6
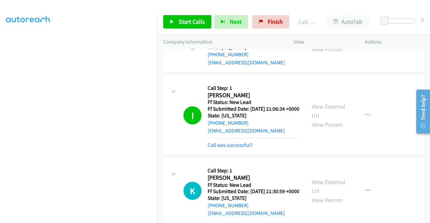
scroll to position [533, 0]
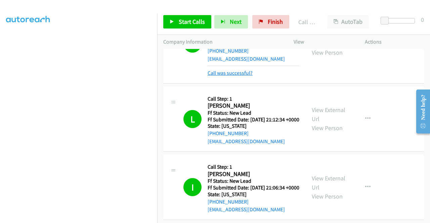
click at [246, 76] on link "Call was successful?" at bounding box center [229, 73] width 45 height 6
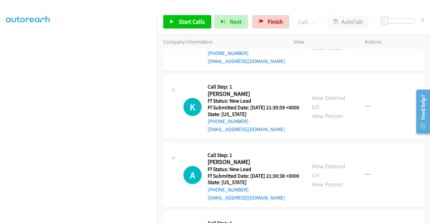
scroll to position [700, 0]
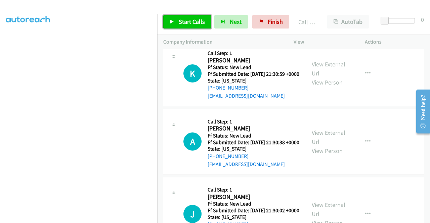
click at [186, 21] on span "Start Calls" at bounding box center [192, 22] width 26 height 8
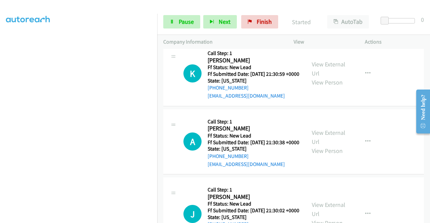
click at [332, 9] on link "View External Url" at bounding box center [328, 0] width 34 height 17
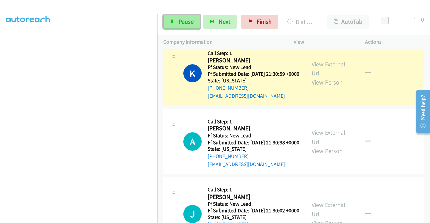
click at [191, 24] on span "Pause" at bounding box center [186, 22] width 15 height 8
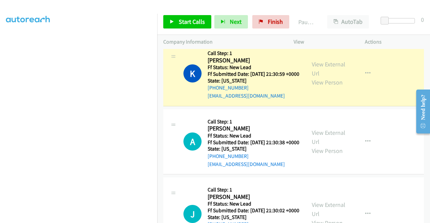
scroll to position [153, 0]
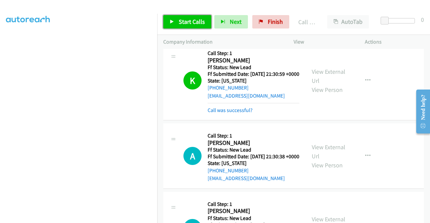
click at [182, 19] on span "Start Calls" at bounding box center [192, 22] width 26 height 8
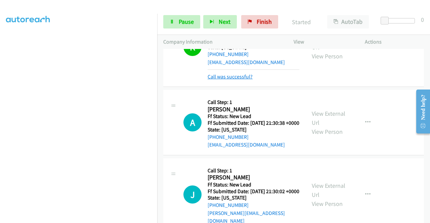
click at [247, 80] on link "Call was successful?" at bounding box center [229, 76] width 45 height 6
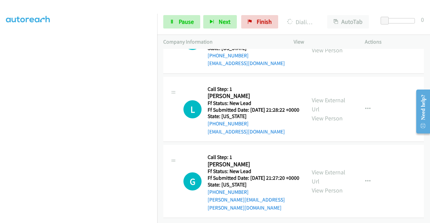
scroll to position [969, 0]
click at [331, 45] on link "View External Url" at bounding box center [328, 36] width 34 height 17
click at [181, 19] on span "Pause" at bounding box center [186, 22] width 15 height 8
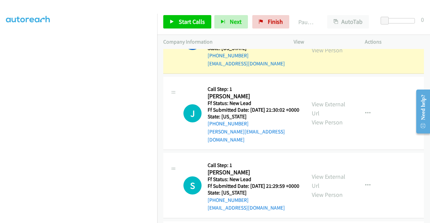
scroll to position [139, 0]
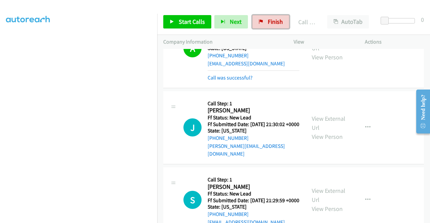
drag, startPoint x: 271, startPoint y: 22, endPoint x: 238, endPoint y: 39, distance: 37.1
click at [271, 22] on span "Finish" at bounding box center [274, 22] width 15 height 8
